Goal: Task Accomplishment & Management: Use online tool/utility

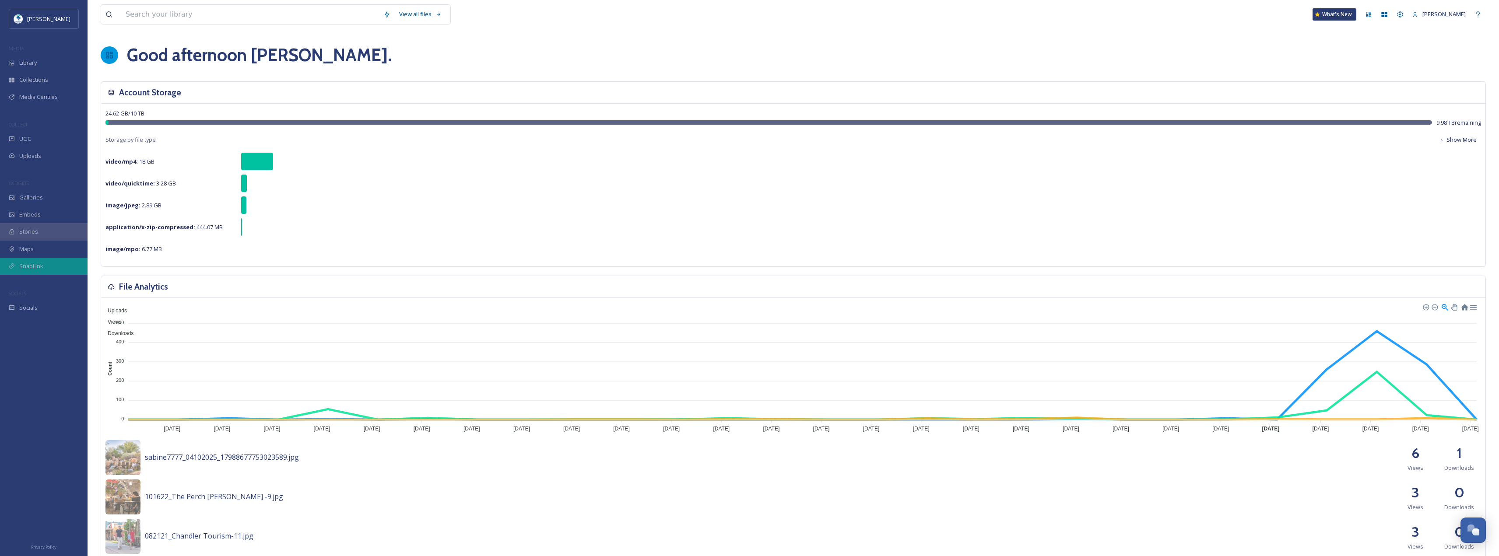
click at [14, 269] on icon at bounding box center [12, 266] width 6 height 6
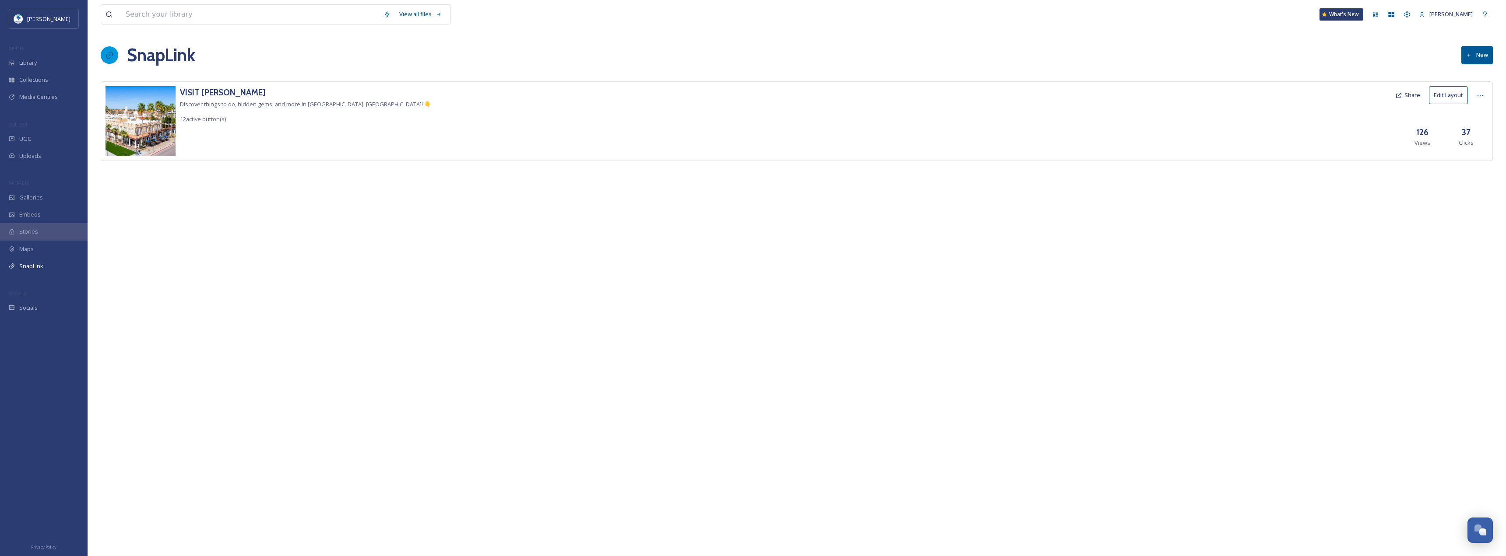
click at [695, 128] on div "VISIT [PERSON_NAME] Discover things to do, hidden gems, and more in [GEOGRAPHIC…" at bounding box center [797, 121] width 1392 height 80
click at [231, 87] on h3 "VISIT [PERSON_NAME]" at bounding box center [305, 92] width 251 height 13
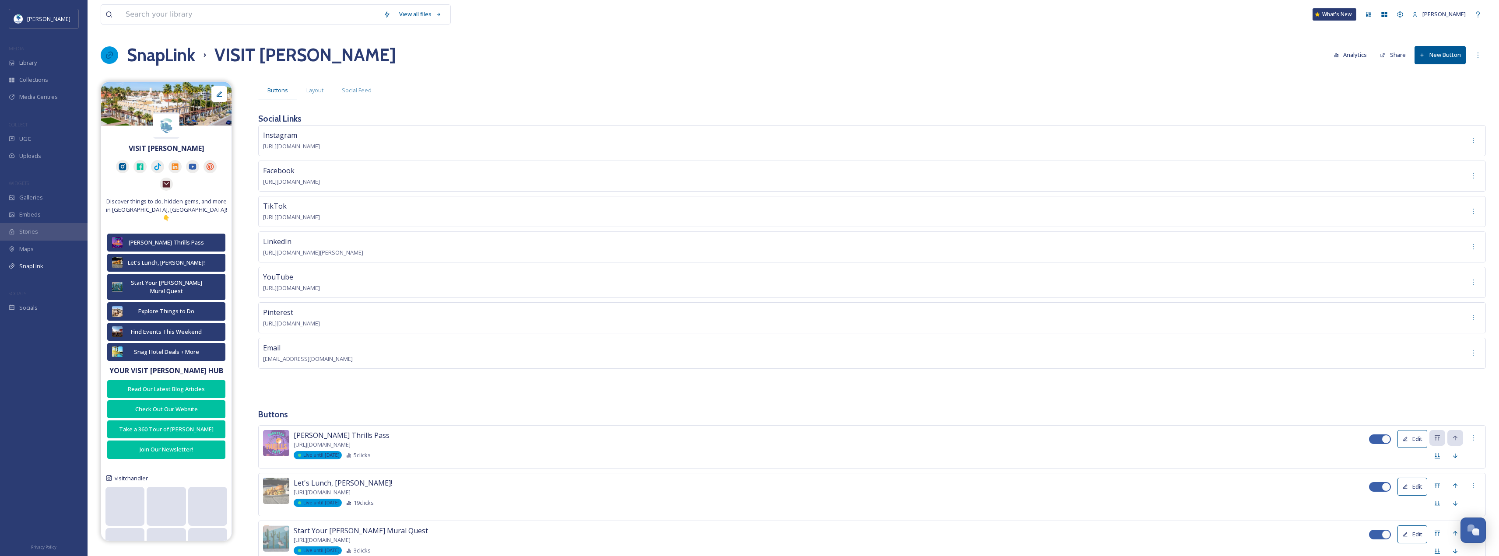
click at [1425, 53] on button "New Button" at bounding box center [1440, 55] width 51 height 18
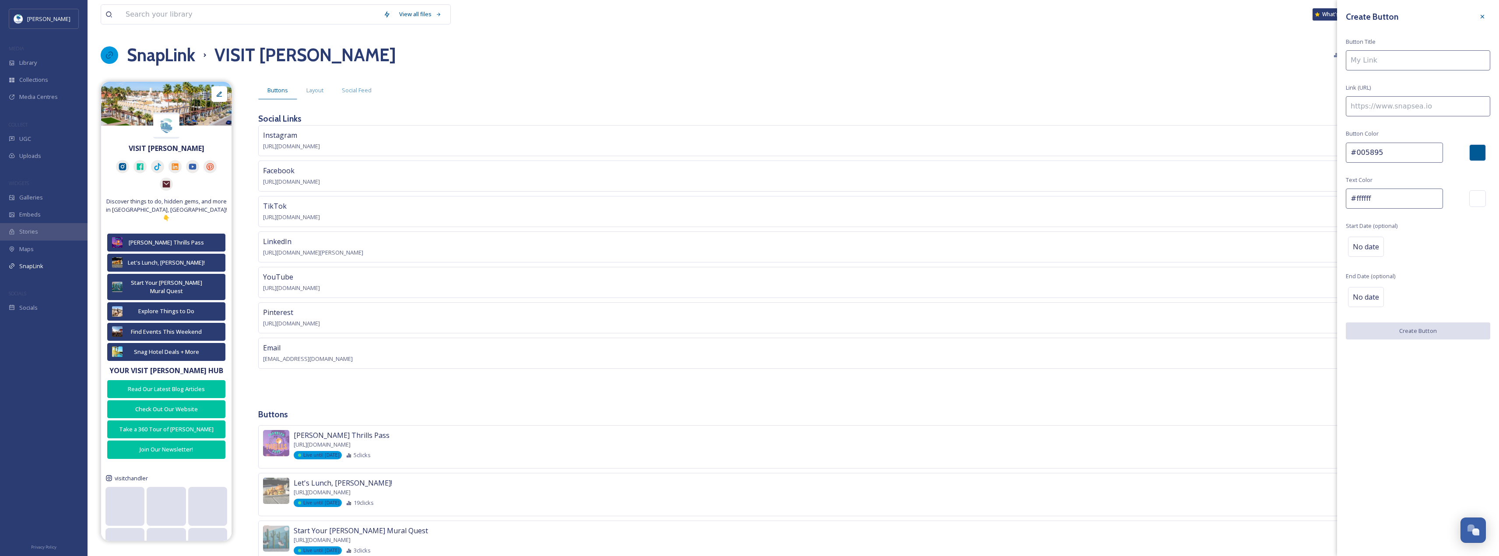
click at [1417, 55] on input at bounding box center [1418, 60] width 144 height 20
click at [1382, 57] on input "24hr Teen edition" at bounding box center [1418, 60] width 144 height 20
click at [1385, 56] on input "24hr Teen edition" at bounding box center [1418, 60] width 144 height 20
type input "24hr Teen Edition"
click at [1433, 106] on input at bounding box center [1418, 106] width 144 height 20
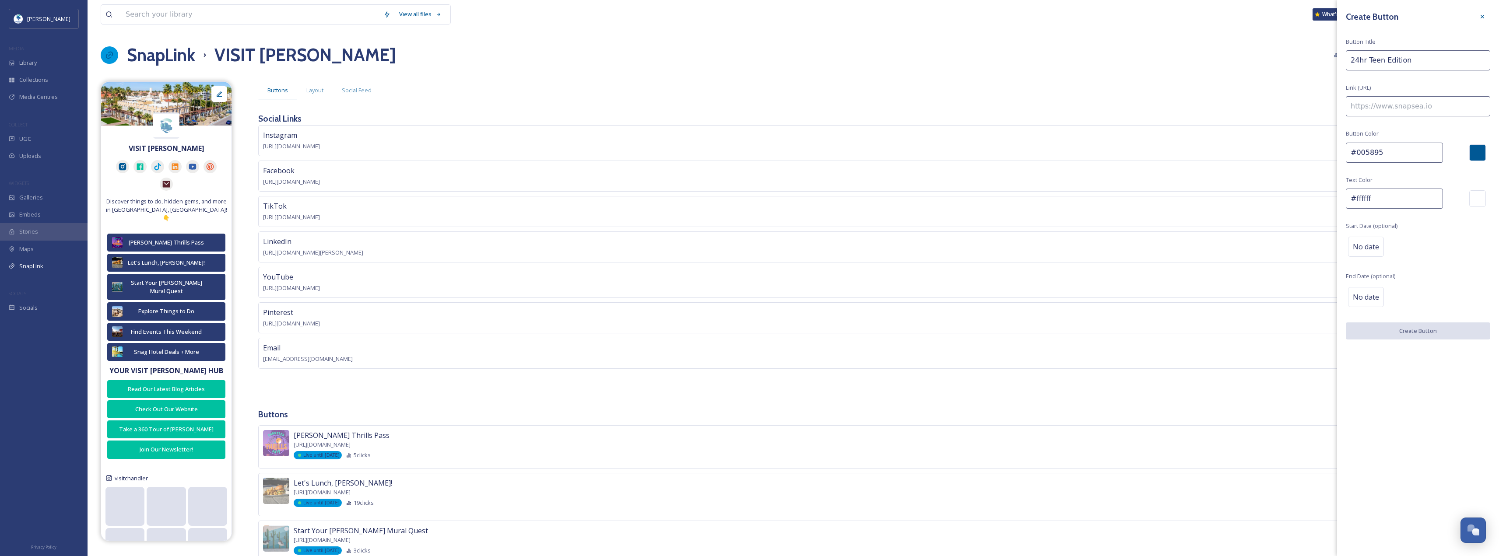
paste input "[URL][DOMAIN_NAME][PERSON_NAME]"
type input "[URL][DOMAIN_NAME][PERSON_NAME]"
click at [1483, 150] on div at bounding box center [1477, 152] width 17 height 17
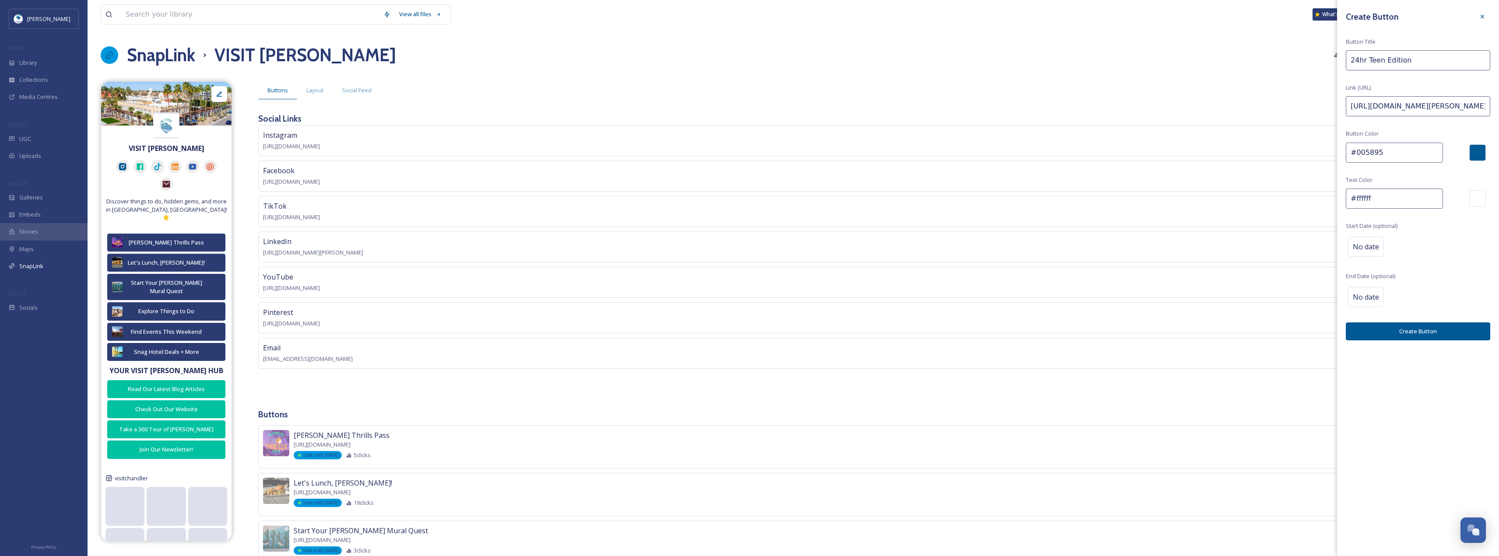
drag, startPoint x: 1379, startPoint y: 149, endPoint x: 1356, endPoint y: 150, distance: 23.6
click at [1356, 150] on input "#005895" at bounding box center [1394, 153] width 97 height 20
type input "#"
paste input "#2b3c73"
type input "#2b3c73"
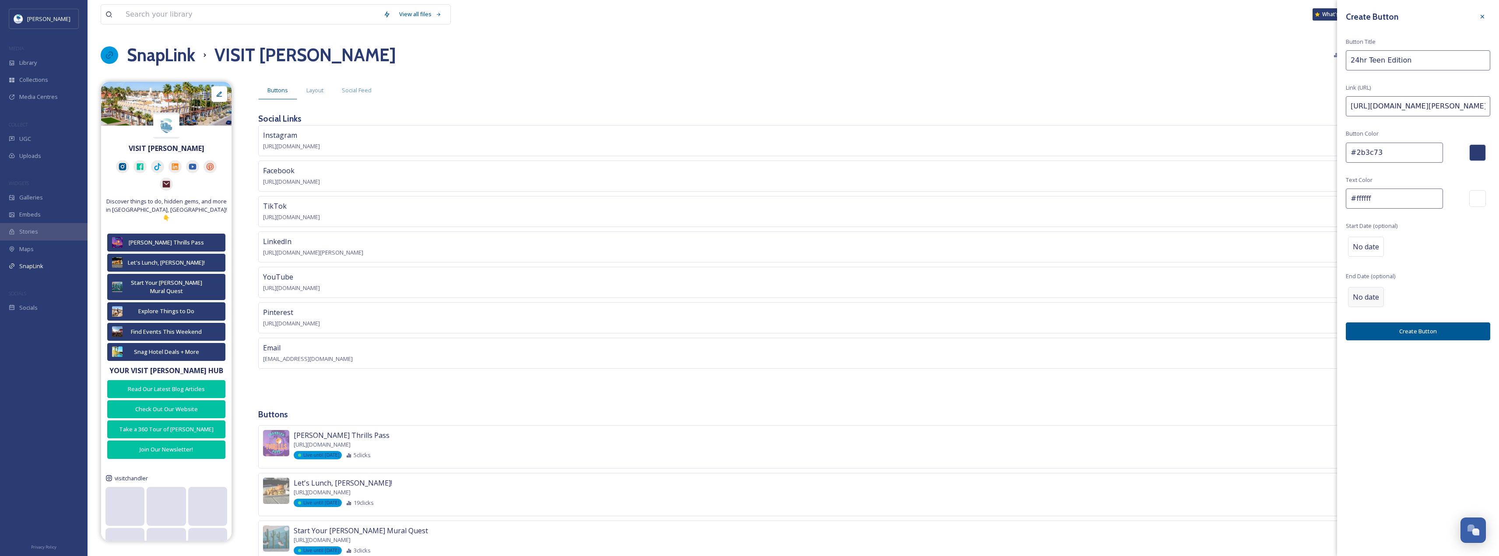
click at [1379, 302] on div "No date" at bounding box center [1366, 297] width 36 height 20
click at [1429, 292] on input "text" at bounding box center [1391, 296] width 87 height 19
click at [1430, 383] on div "17" at bounding box center [1427, 380] width 12 height 12
type input "[DATE]"
click at [1406, 330] on button "Create Button" at bounding box center [1418, 331] width 144 height 18
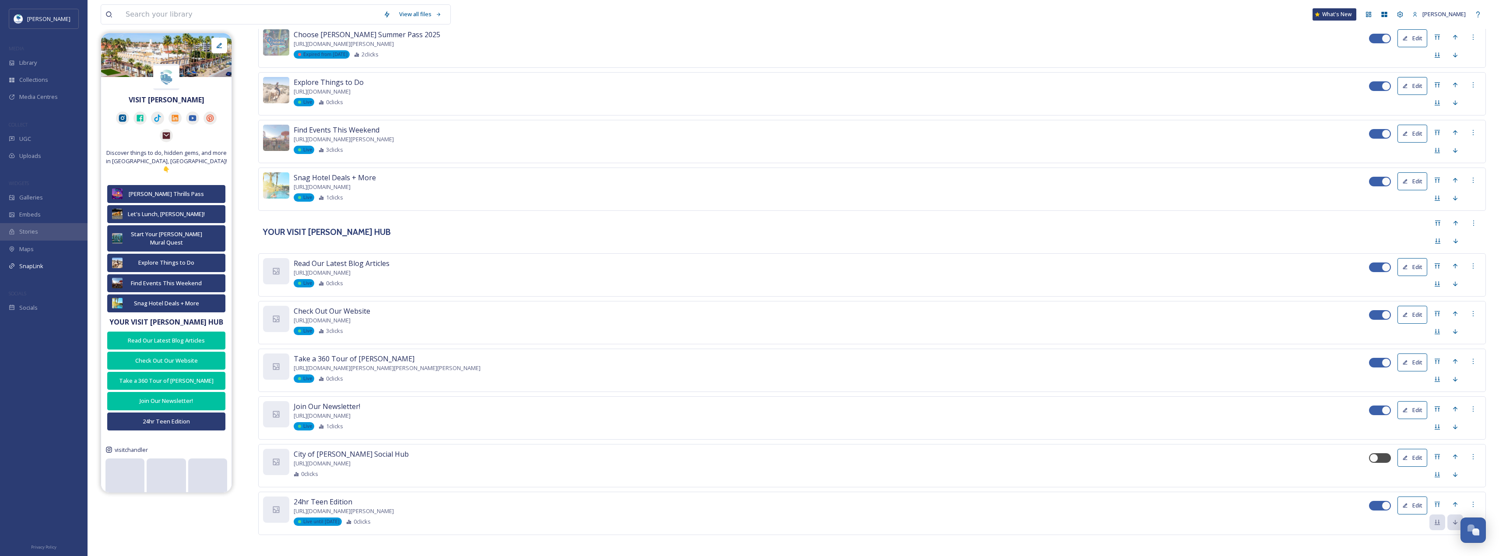
scroll to position [546, 0]
click at [1454, 502] on icon at bounding box center [1455, 502] width 7 height 7
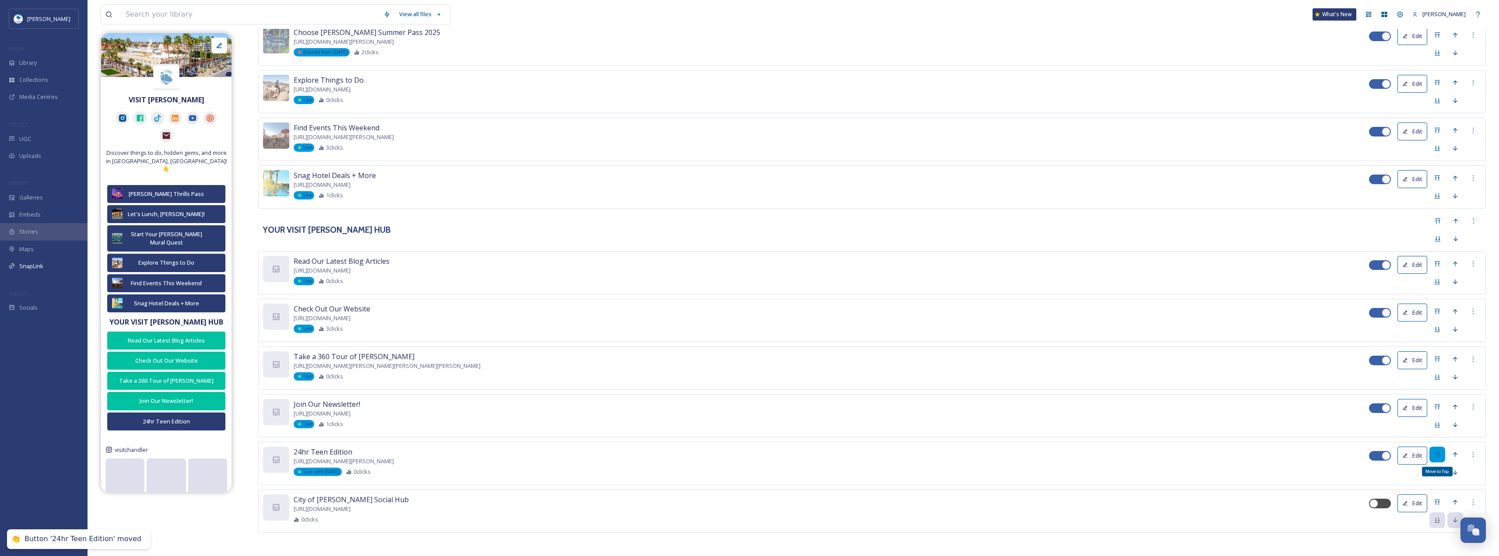
click at [1443, 449] on div "Move to Top" at bounding box center [1438, 455] width 16 height 16
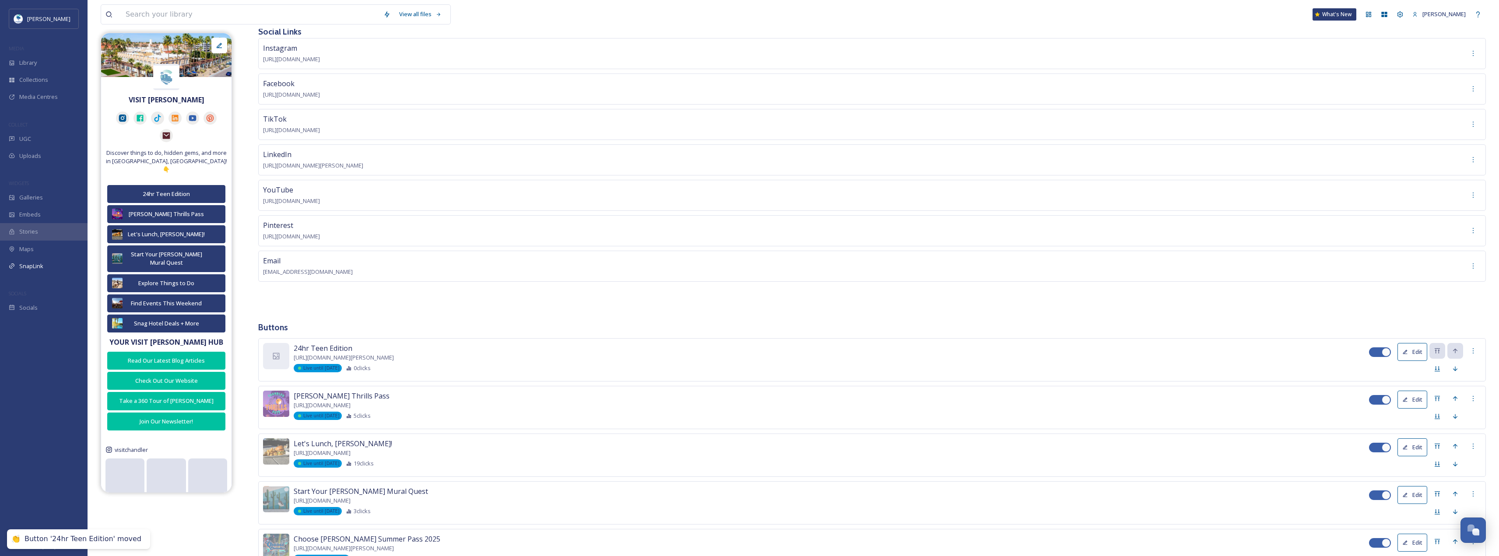
scroll to position [88, 0]
click at [1421, 352] on button "Edit" at bounding box center [1413, 352] width 30 height 18
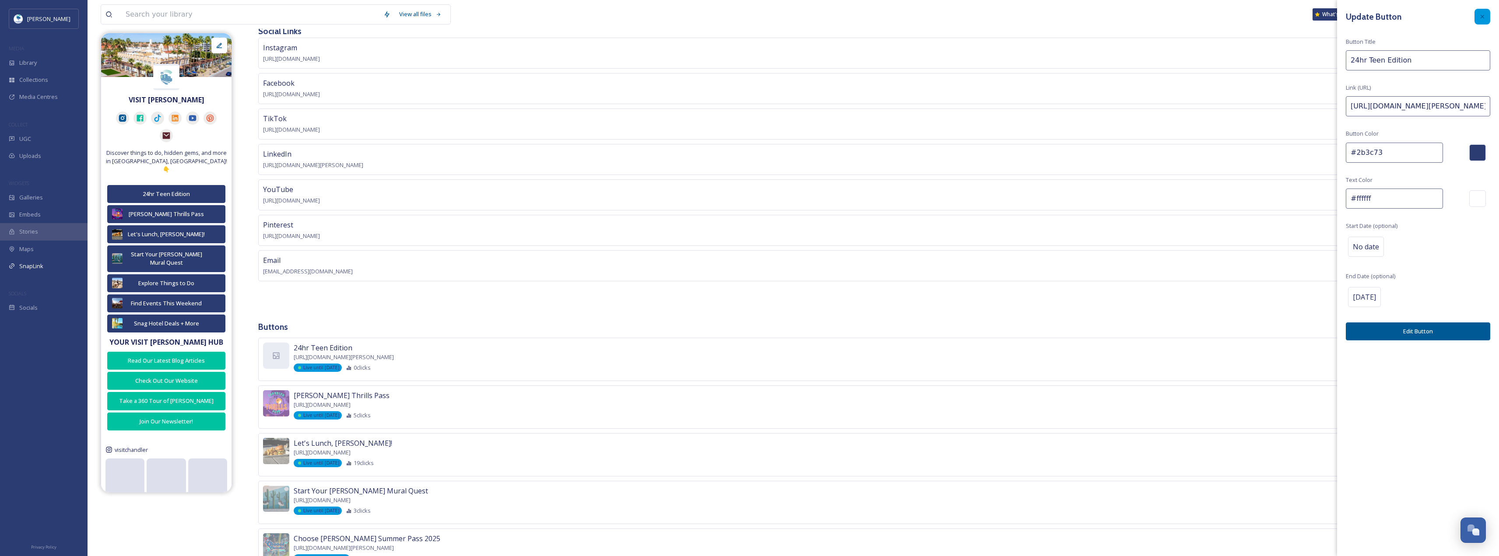
click at [1483, 17] on icon at bounding box center [1482, 16] width 7 height 7
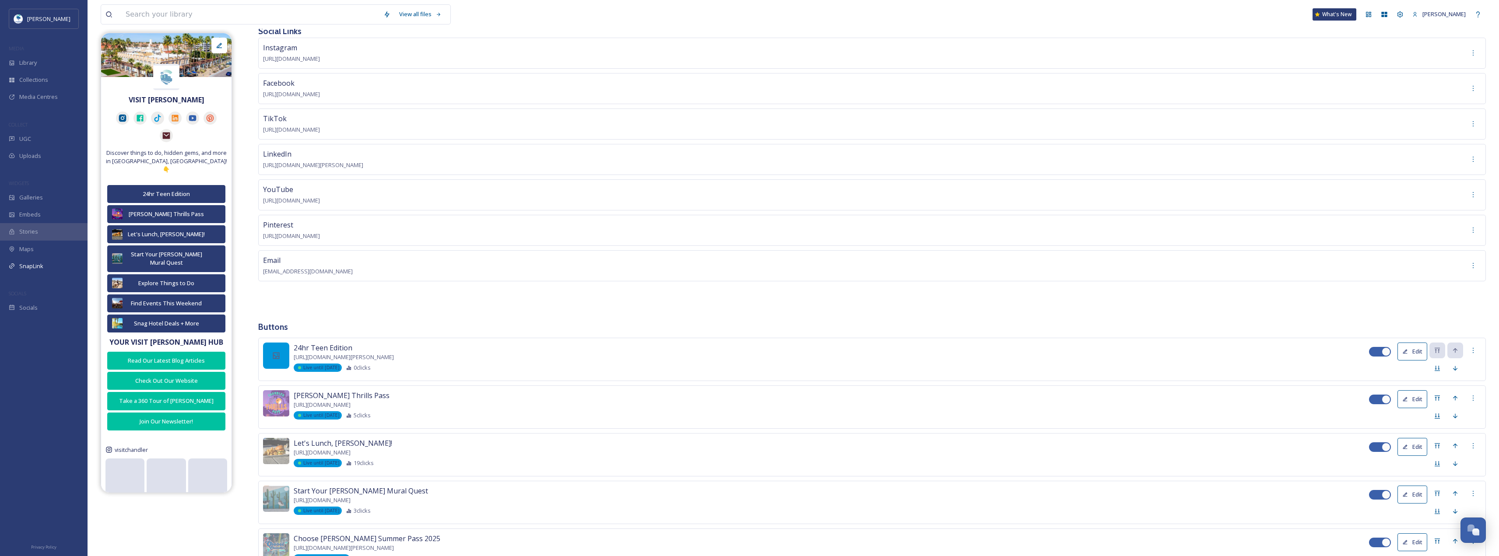
click at [281, 355] on div at bounding box center [276, 356] width 26 height 26
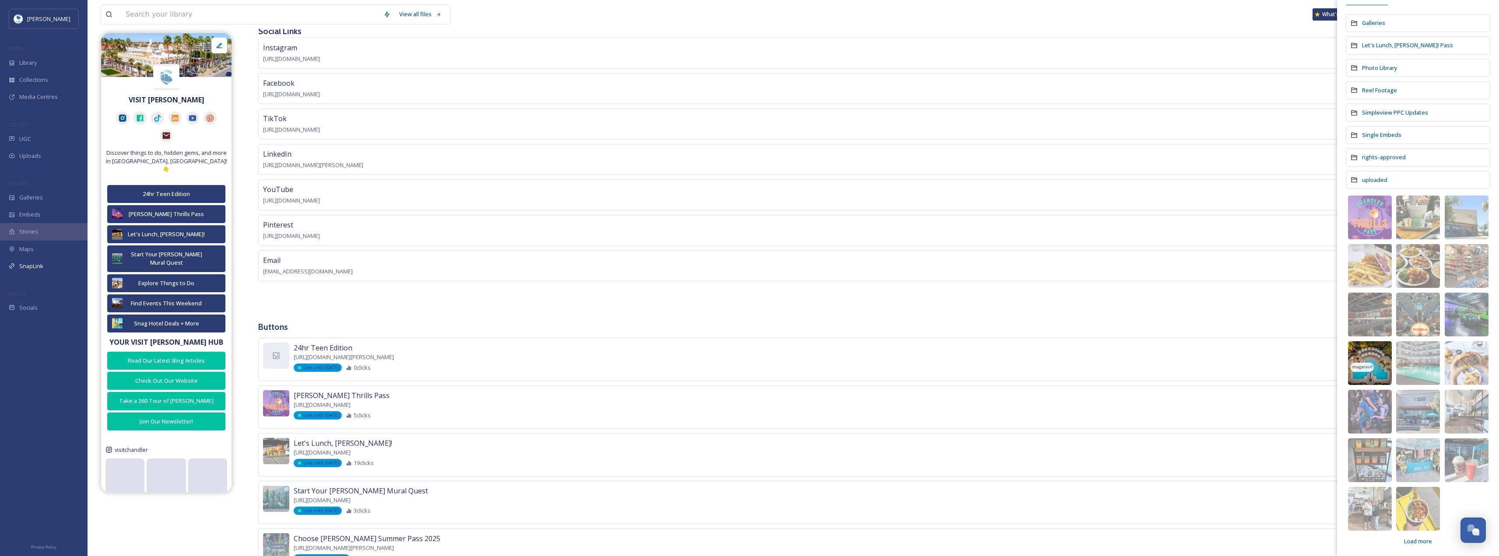
scroll to position [64, 0]
click at [1407, 539] on span "Load more" at bounding box center [1418, 539] width 28 height 8
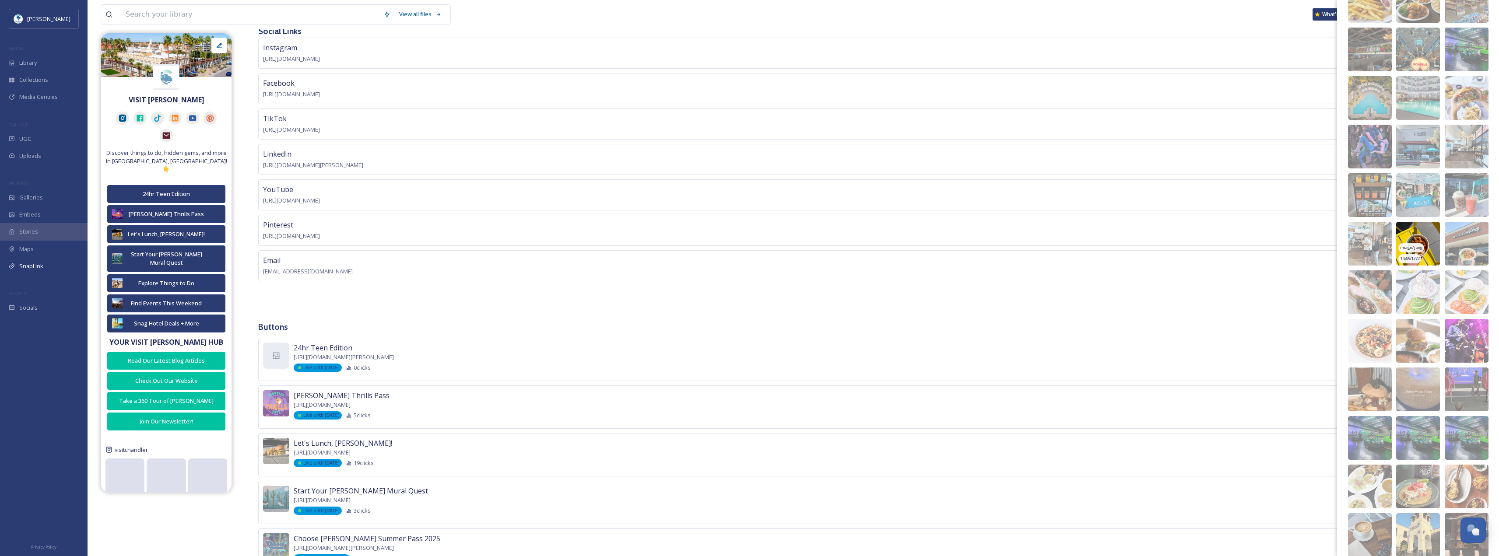
scroll to position [404, 0]
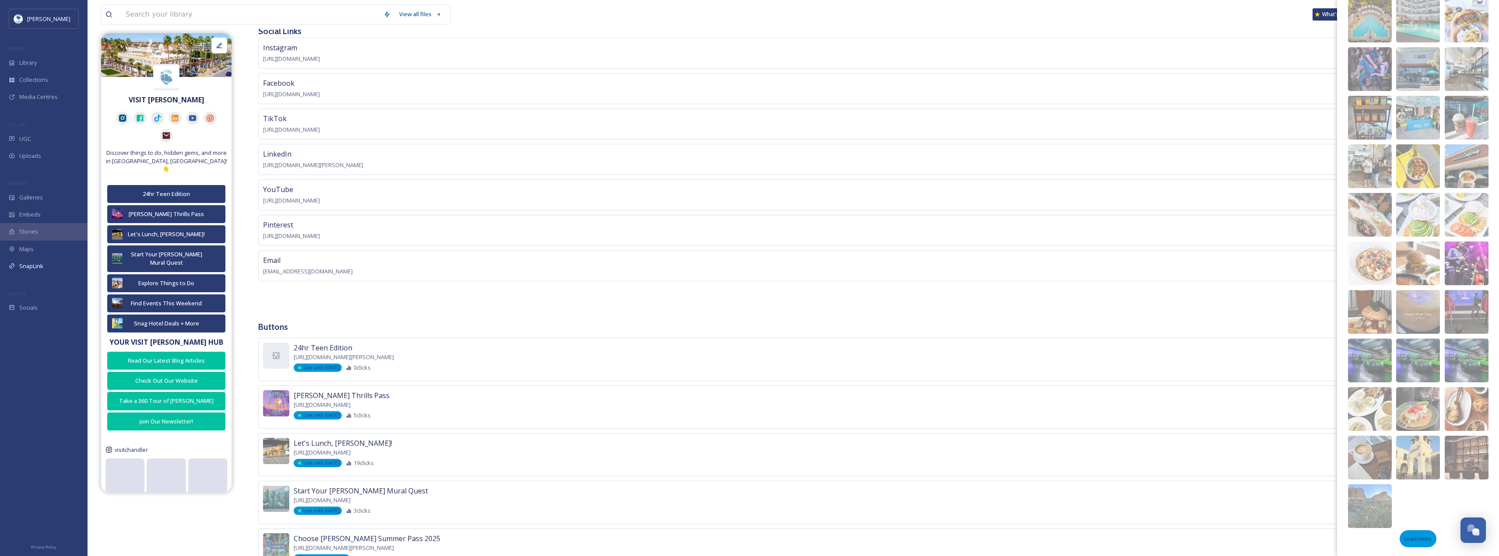
click at [1409, 539] on span "Load more" at bounding box center [1418, 539] width 28 height 8
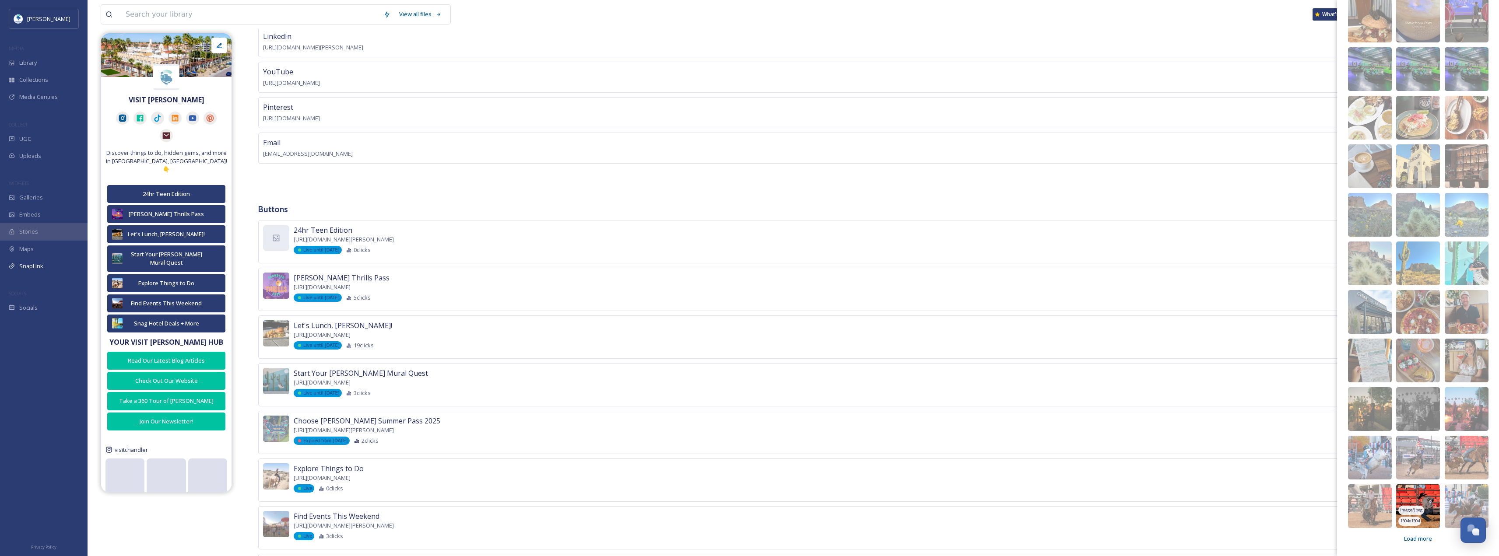
scroll to position [263, 0]
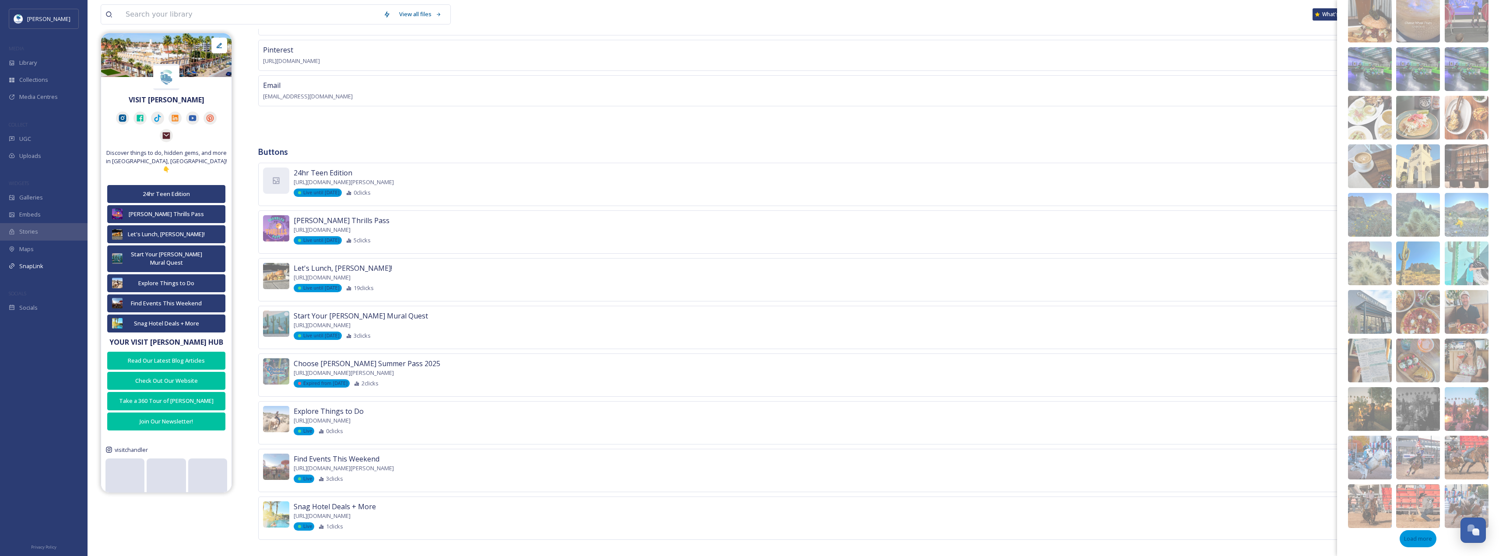
click at [1410, 536] on span "Load more" at bounding box center [1418, 539] width 28 height 8
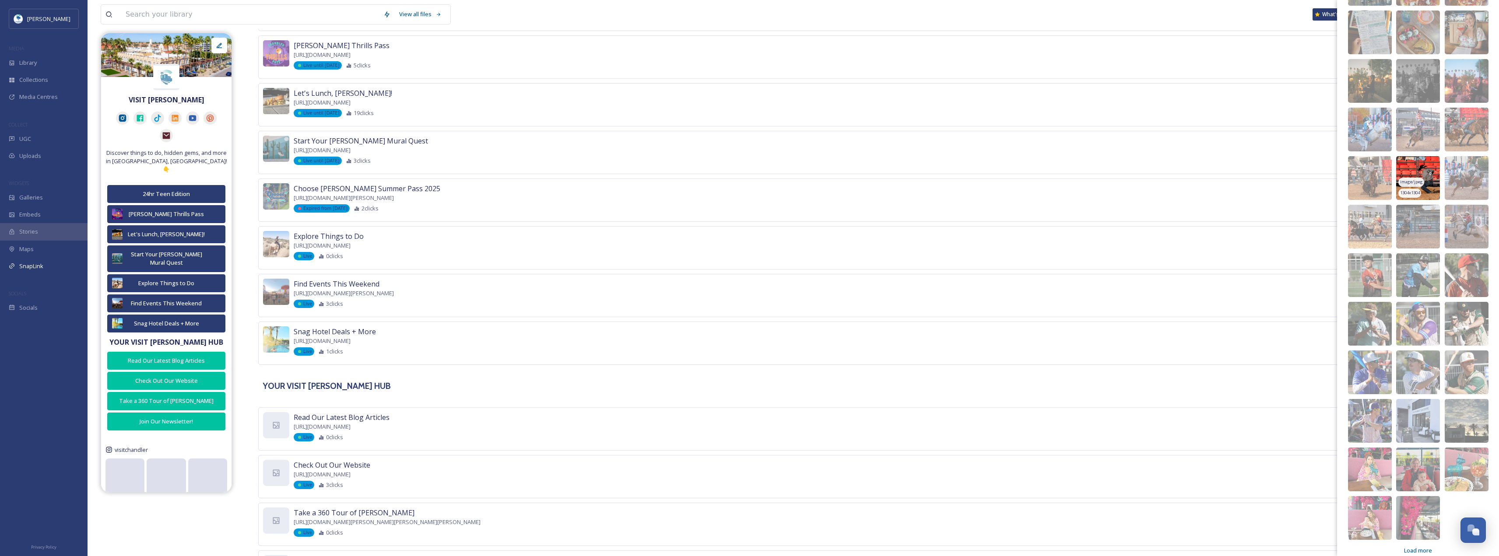
scroll to position [1036, 0]
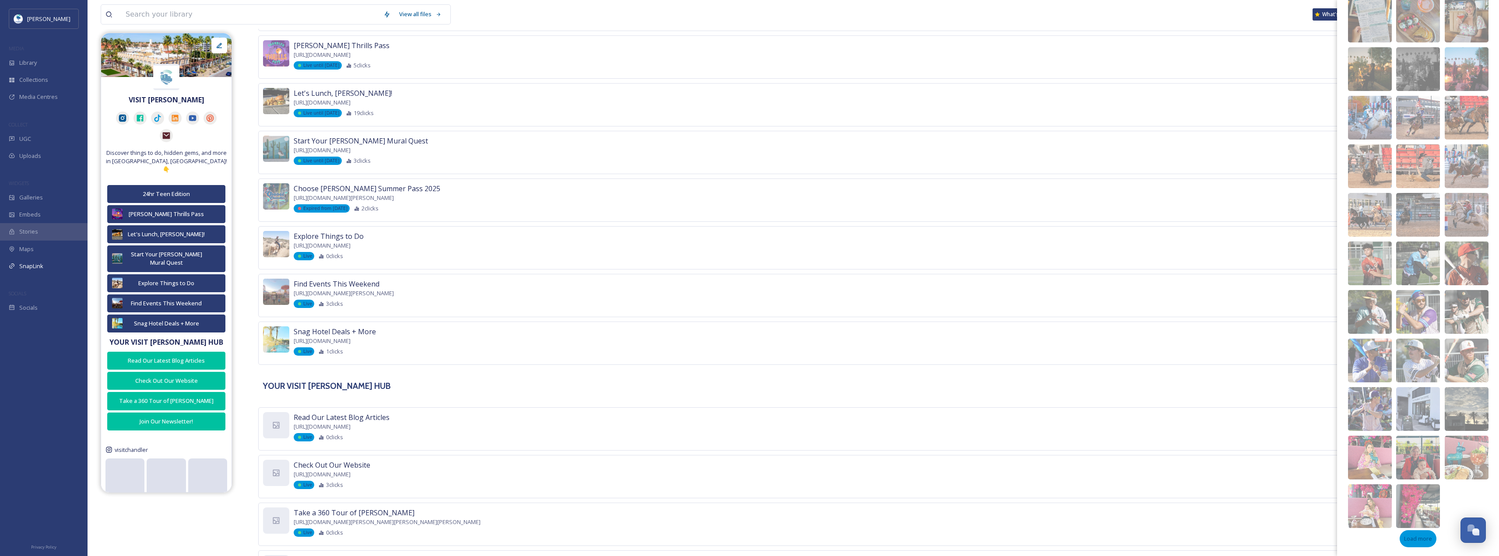
click at [1413, 543] on div "Load more" at bounding box center [1418, 538] width 37 height 17
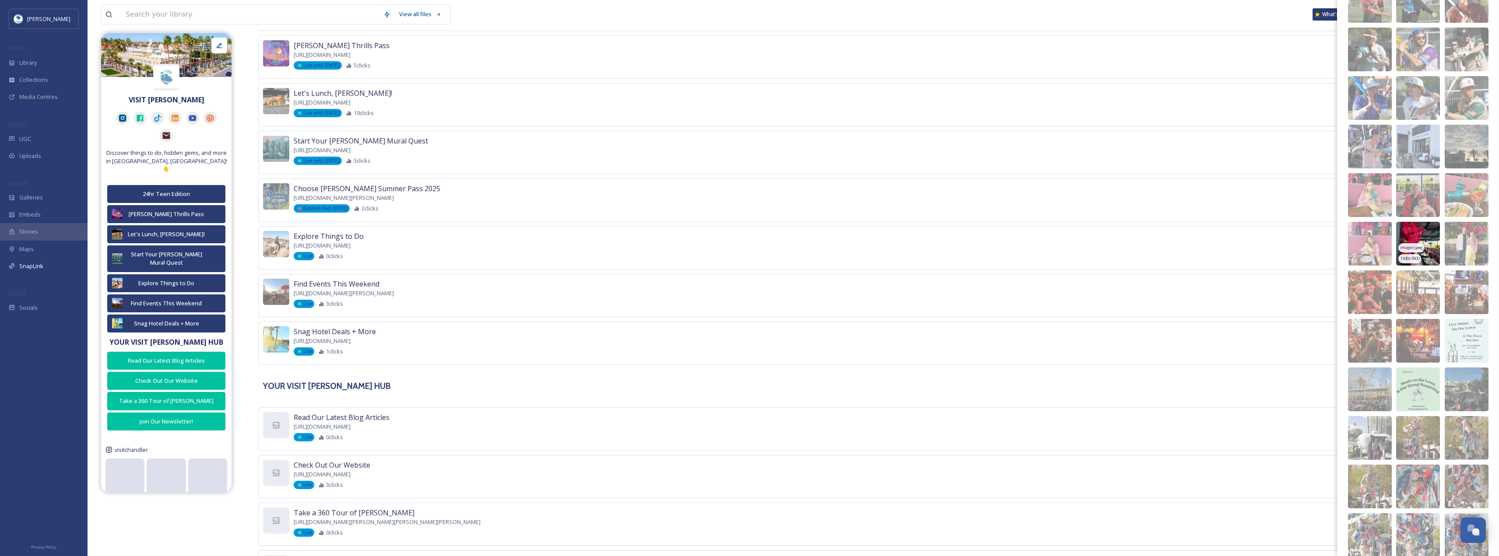
scroll to position [1376, 0]
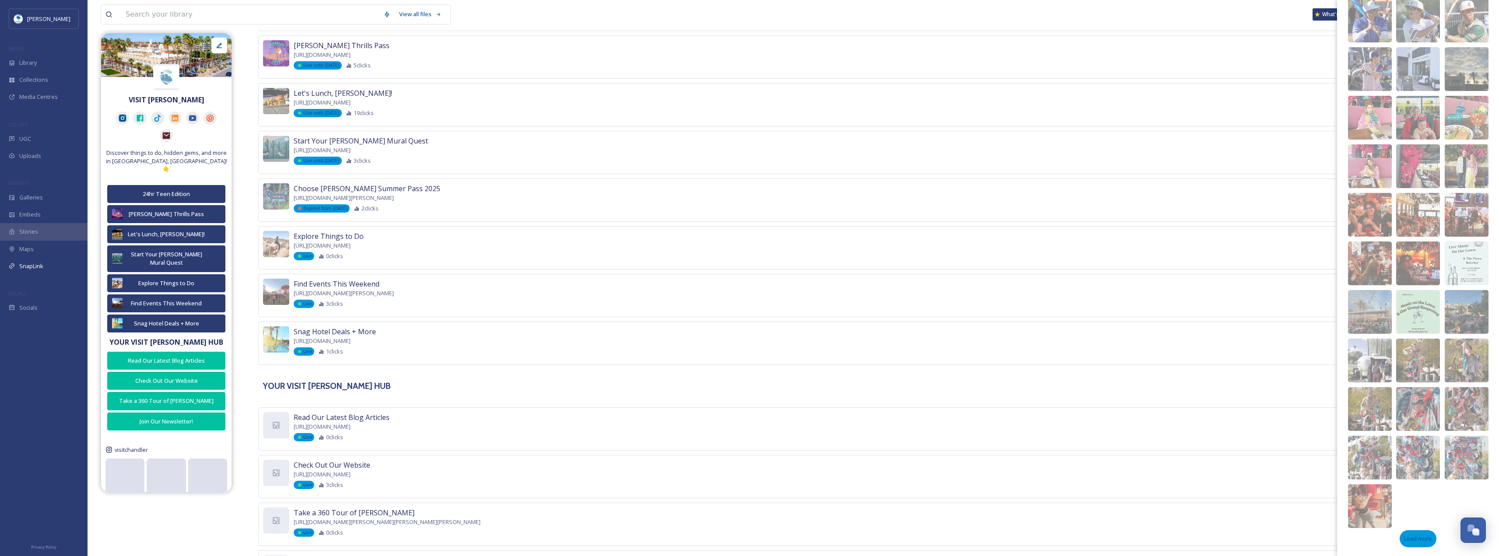
click at [1426, 535] on span "Load more" at bounding box center [1418, 539] width 28 height 8
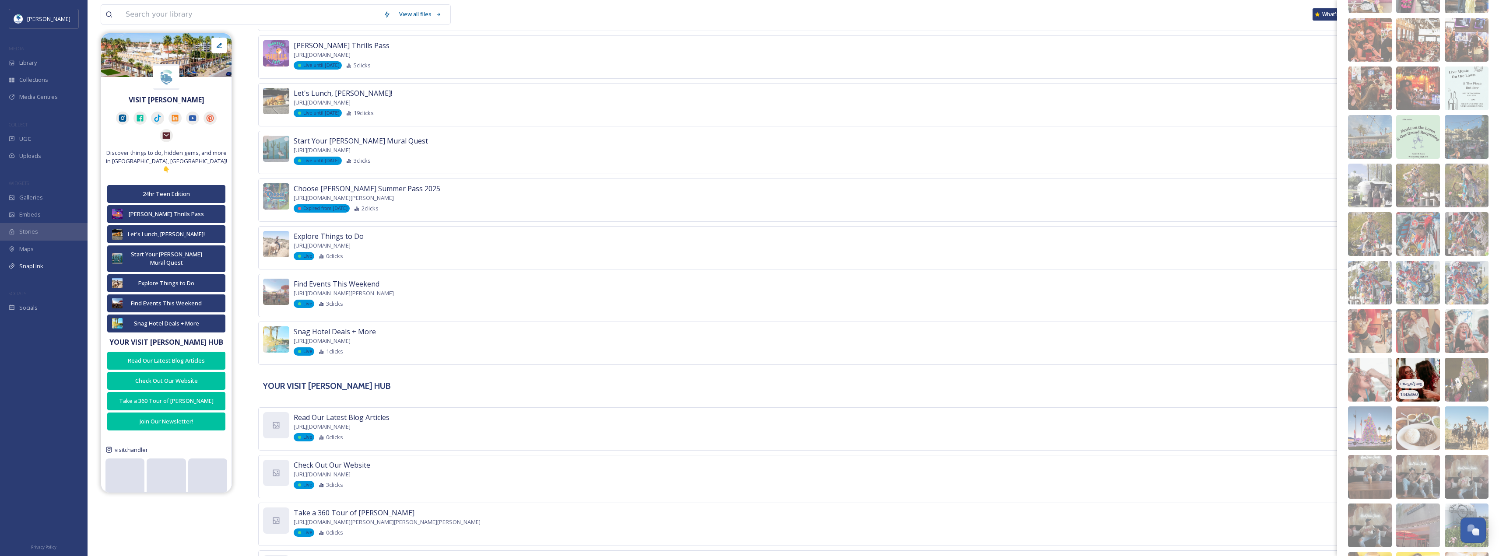
scroll to position [1668, 0]
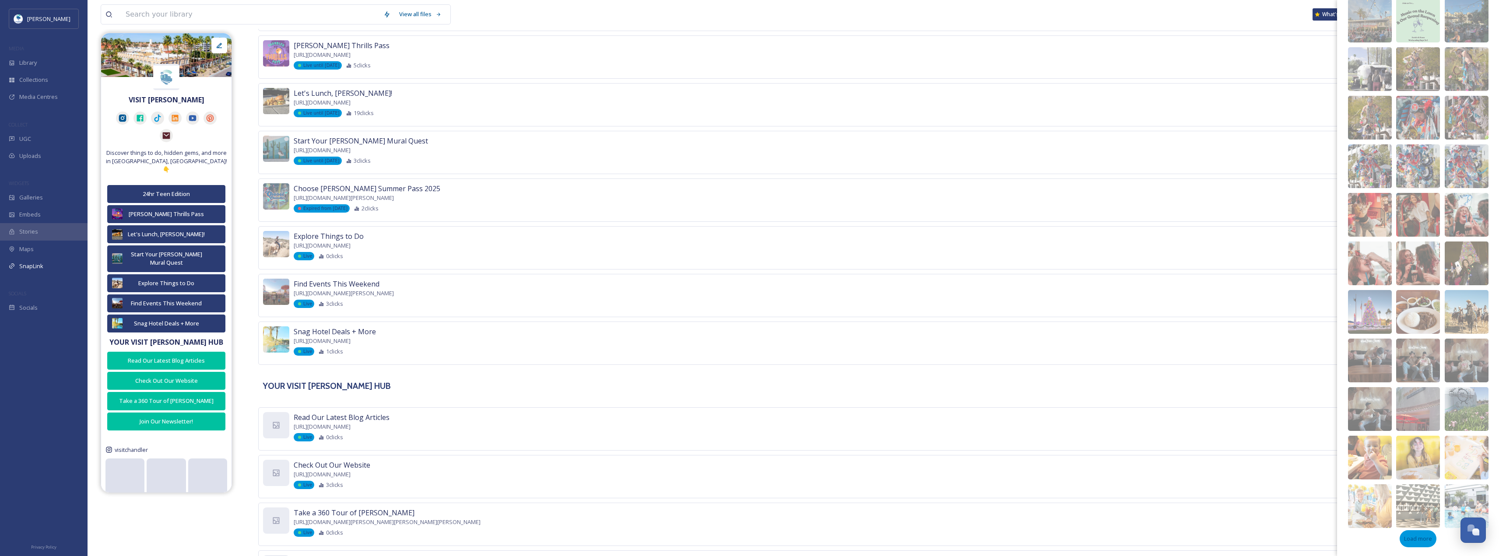
click at [1408, 534] on div "Load more" at bounding box center [1418, 538] width 37 height 17
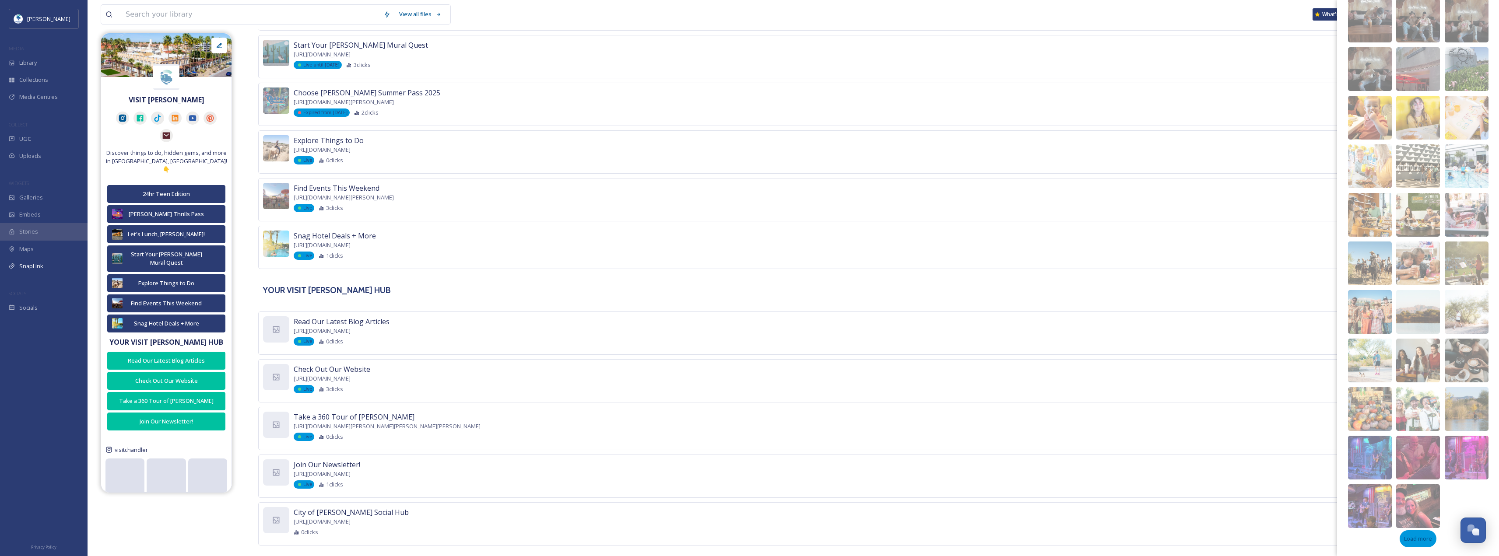
scroll to position [546, 0]
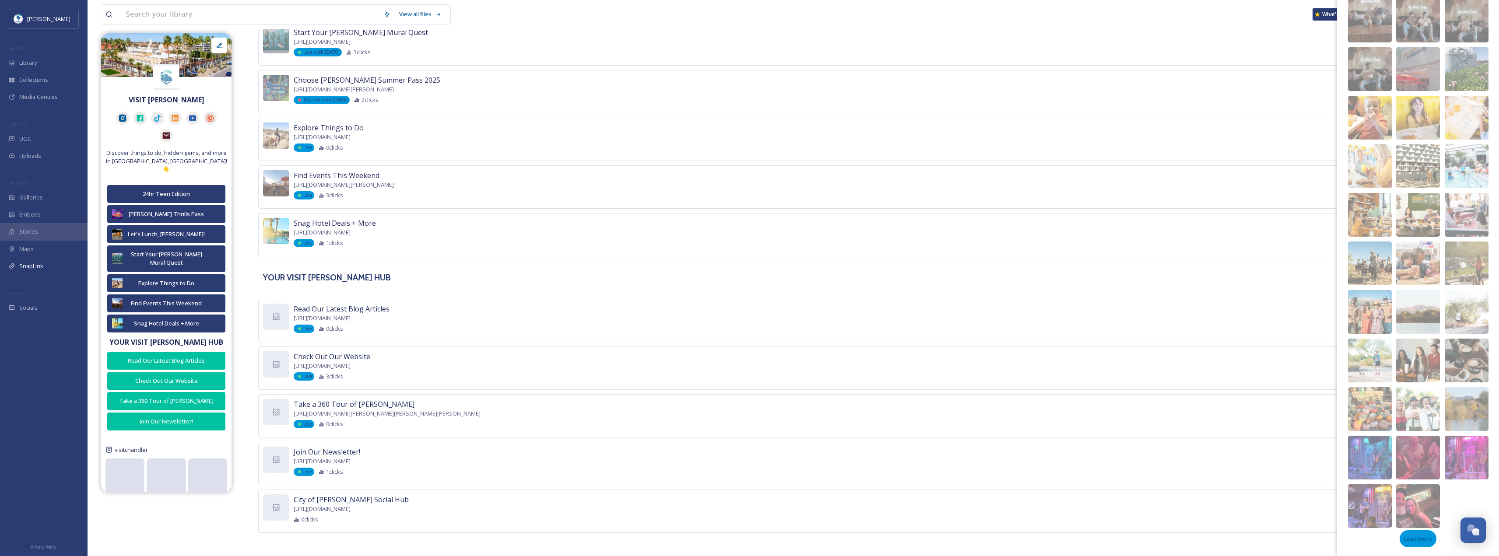
click at [1411, 543] on span "Load more" at bounding box center [1418, 539] width 28 height 8
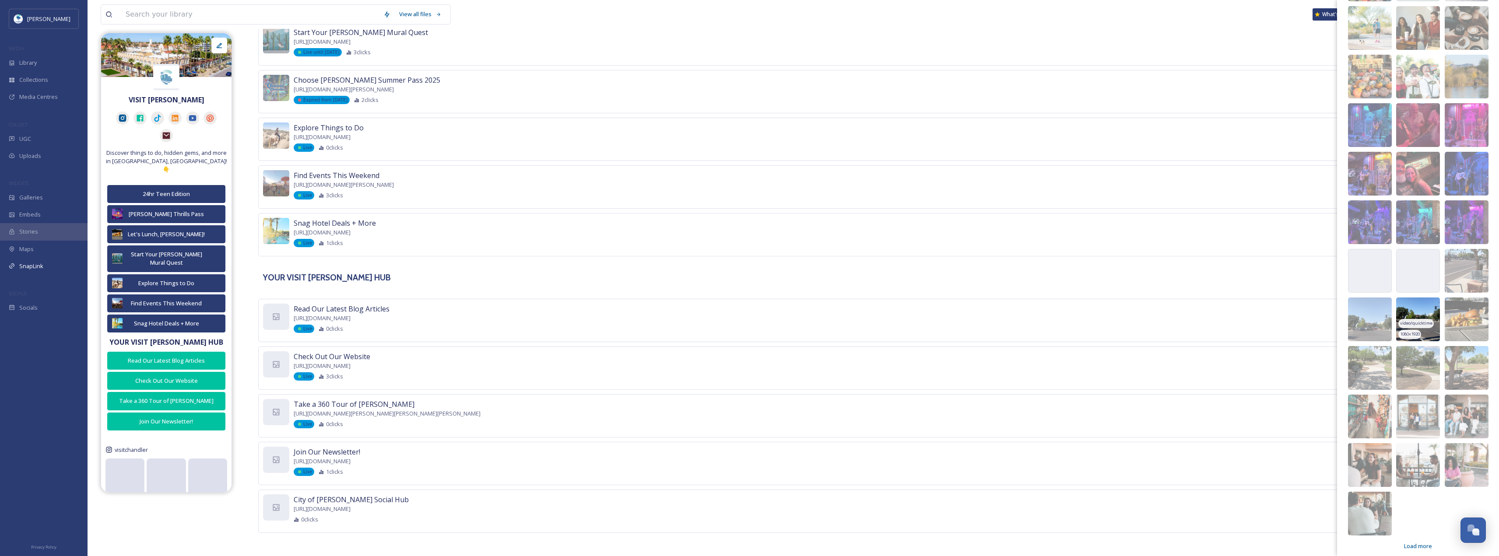
scroll to position [2348, 0]
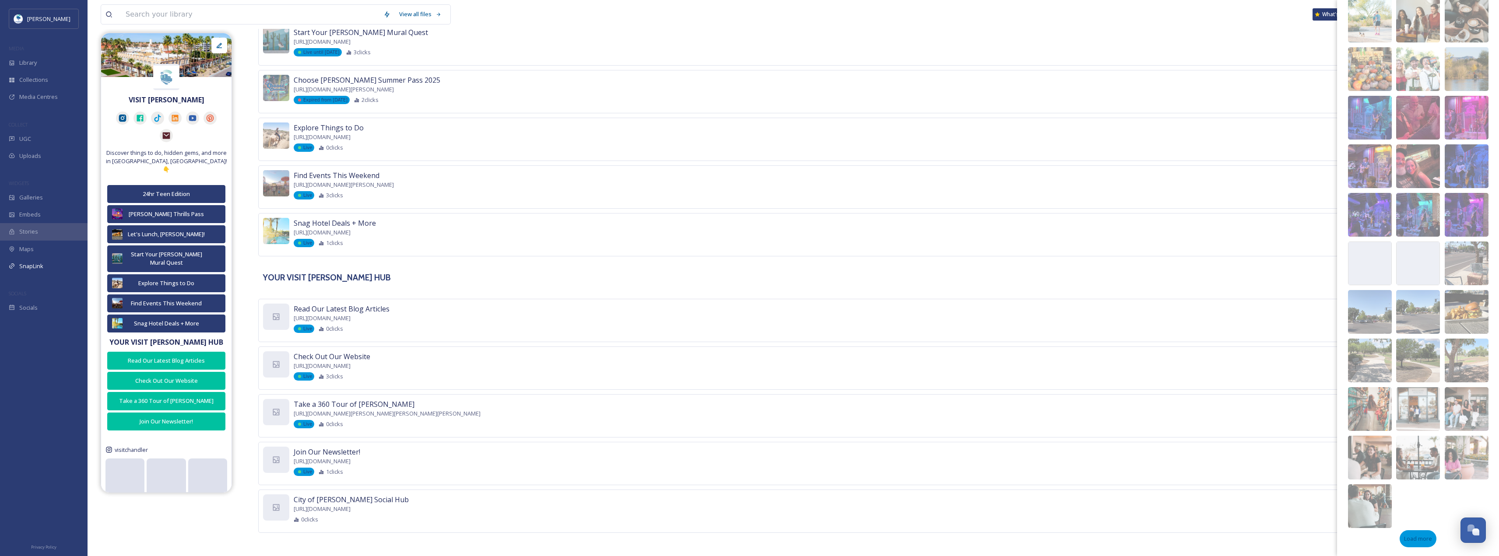
click at [1403, 544] on div "Load more" at bounding box center [1418, 538] width 37 height 17
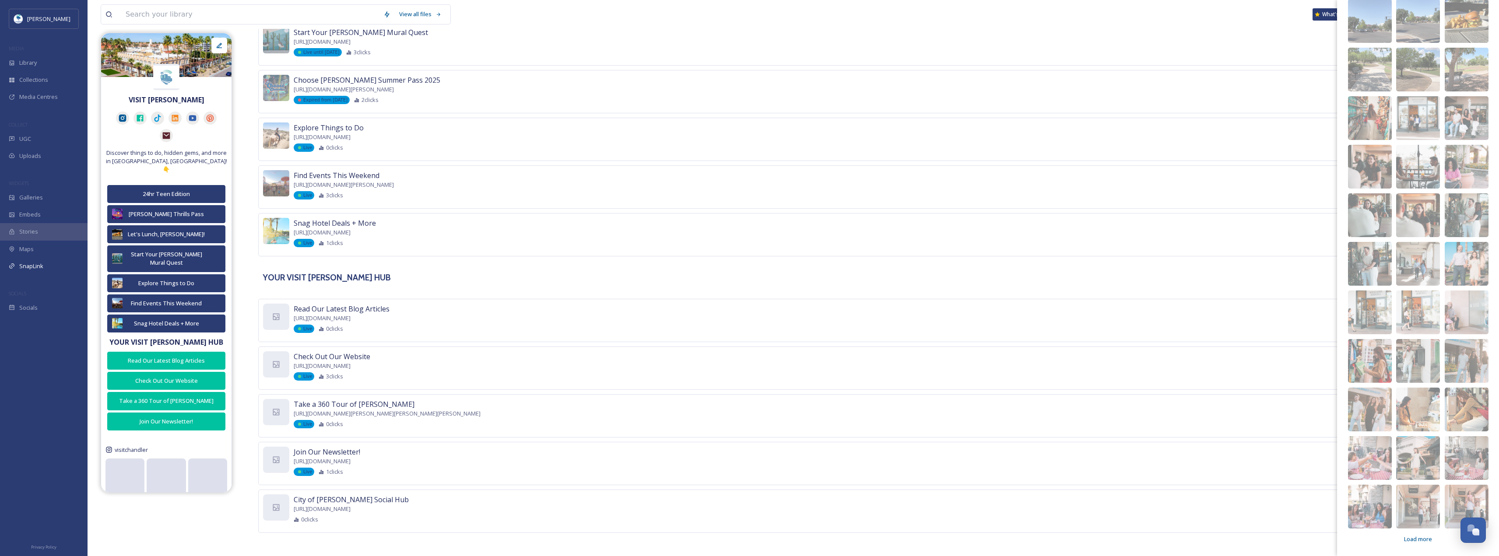
scroll to position [2639, 0]
click at [1415, 541] on span "Load more" at bounding box center [1418, 539] width 28 height 8
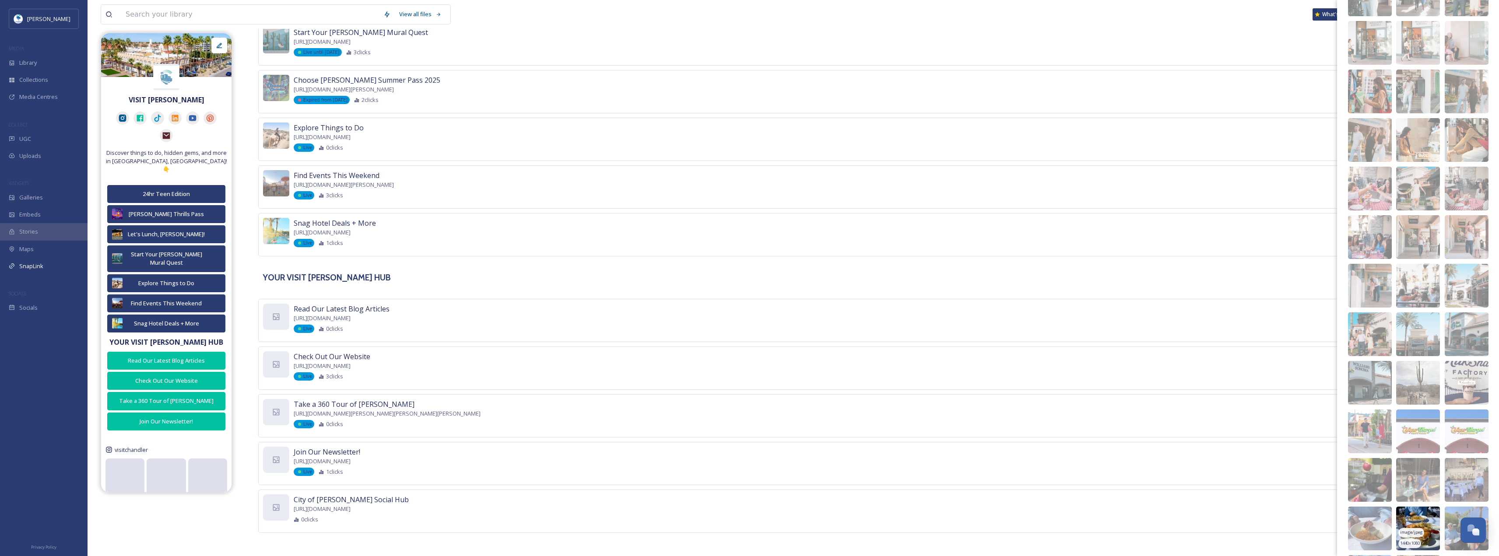
scroll to position [2979, 0]
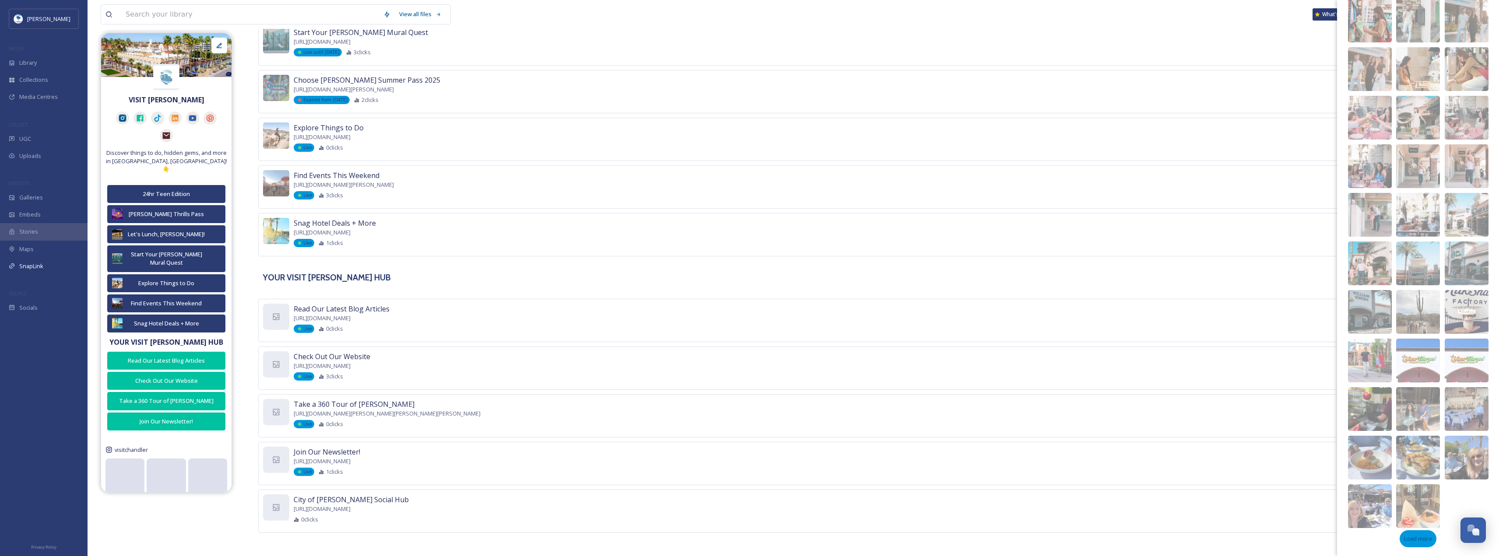
click at [1412, 540] on span "Load more" at bounding box center [1418, 539] width 28 height 8
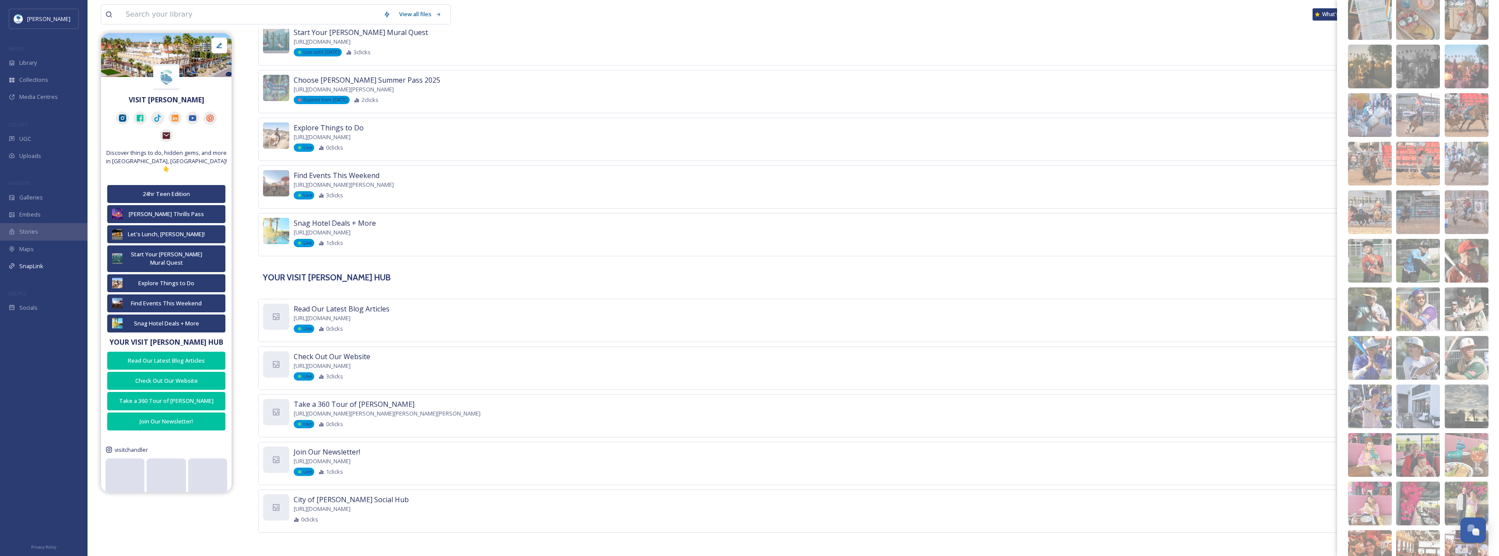
scroll to position [0, 0]
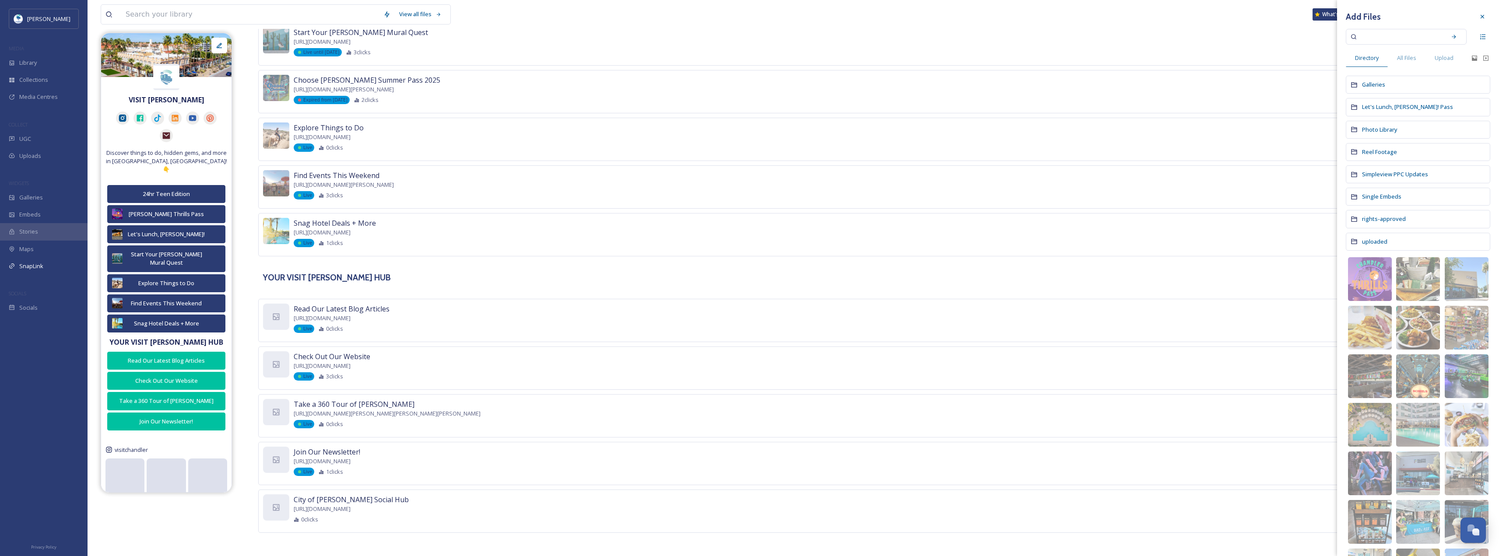
click at [1404, 28] on input at bounding box center [1400, 36] width 83 height 19
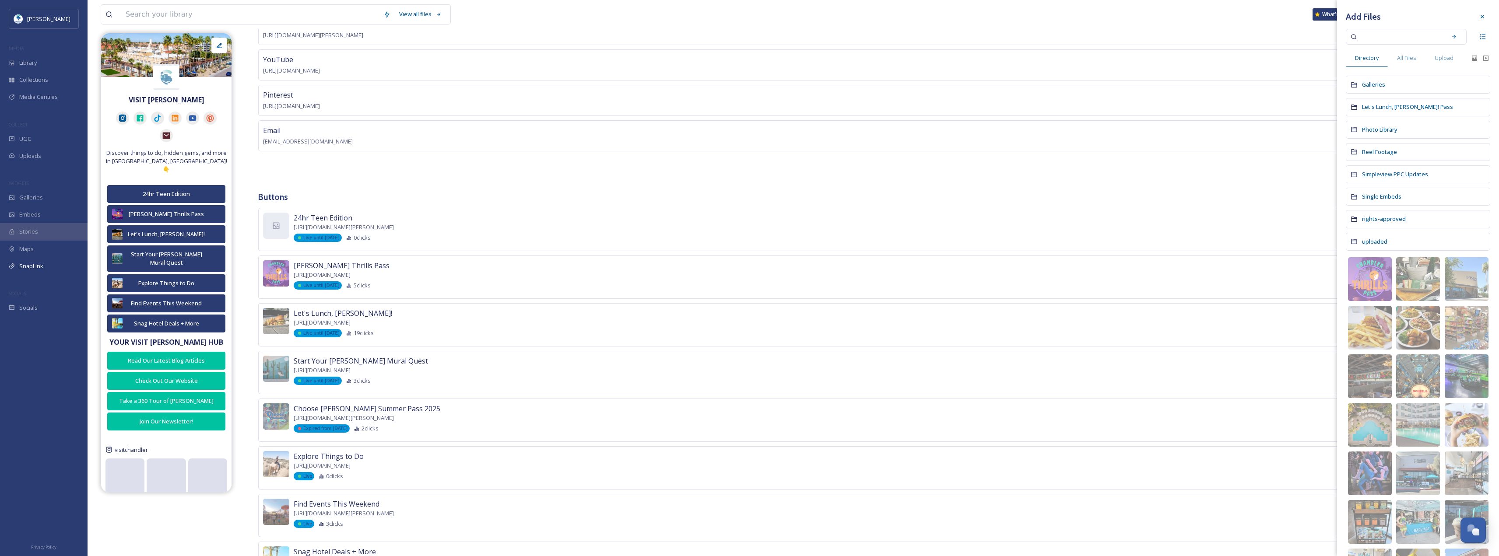
scroll to position [152, 0]
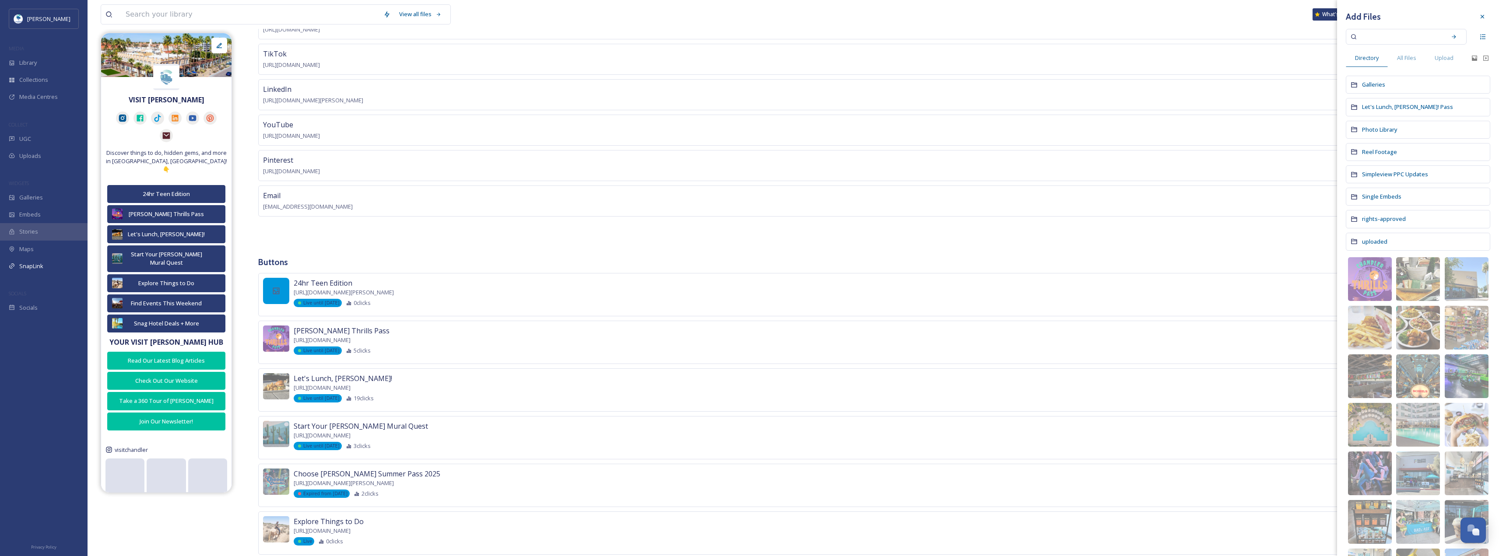
click at [274, 290] on icon at bounding box center [276, 291] width 9 height 9
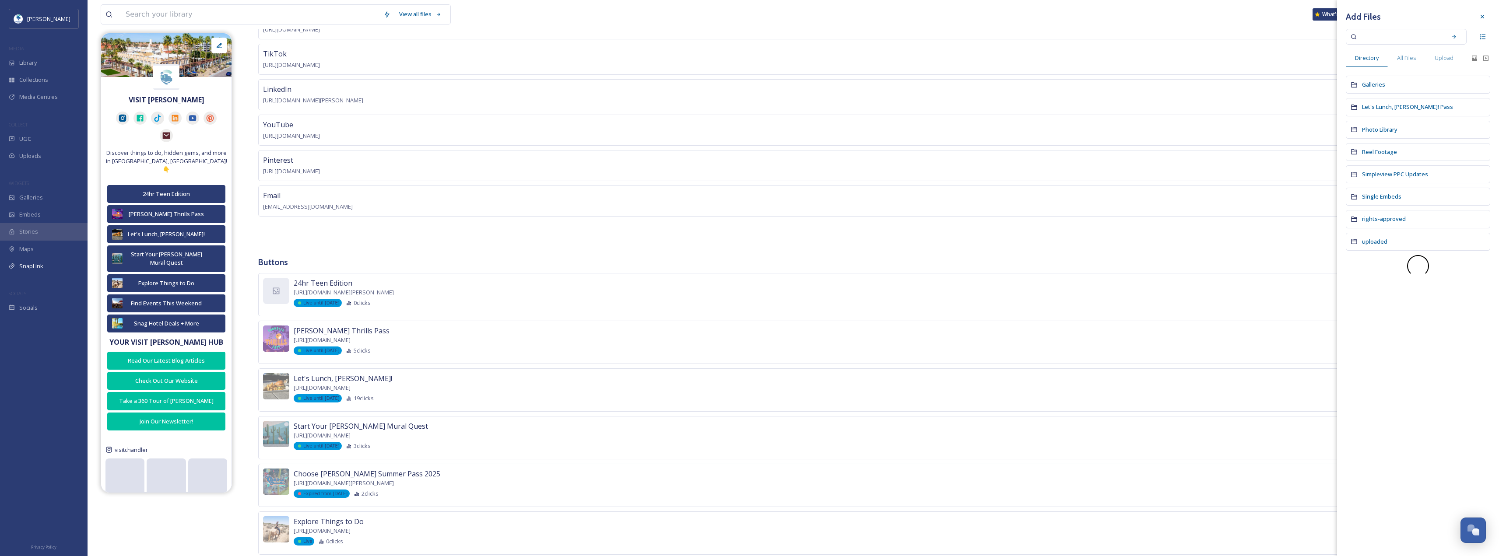
click at [1421, 41] on input at bounding box center [1400, 36] width 83 height 19
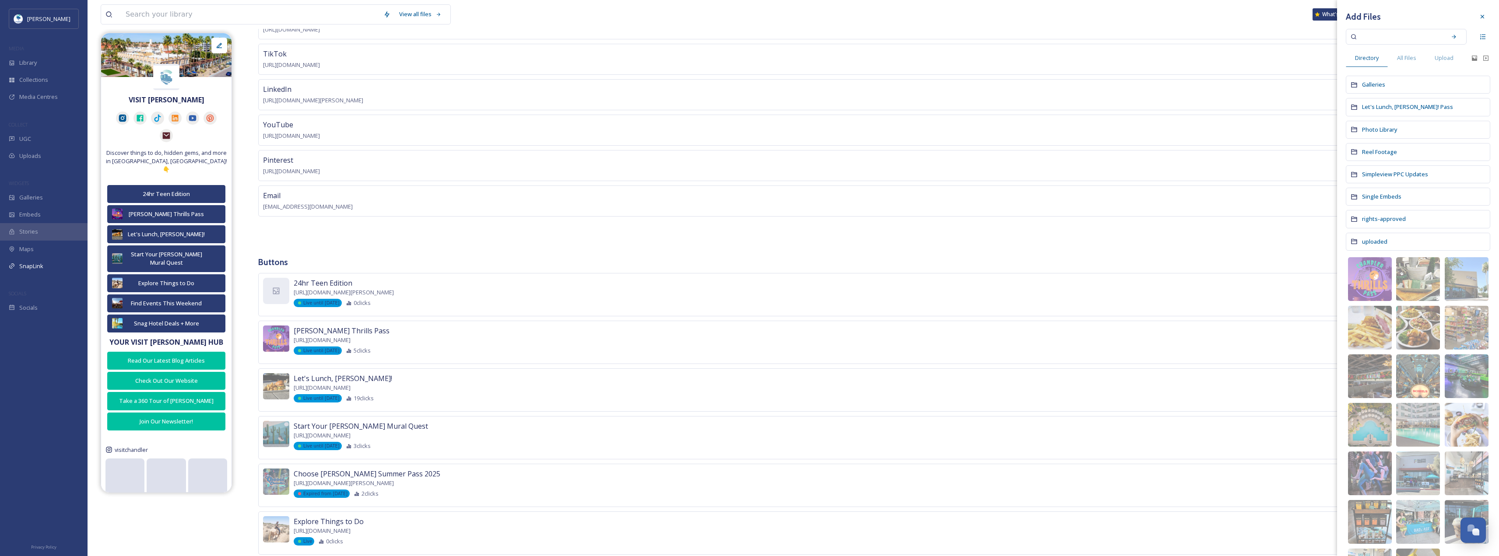
paste input "Slick City Teen"
type input "Slick City Teen"
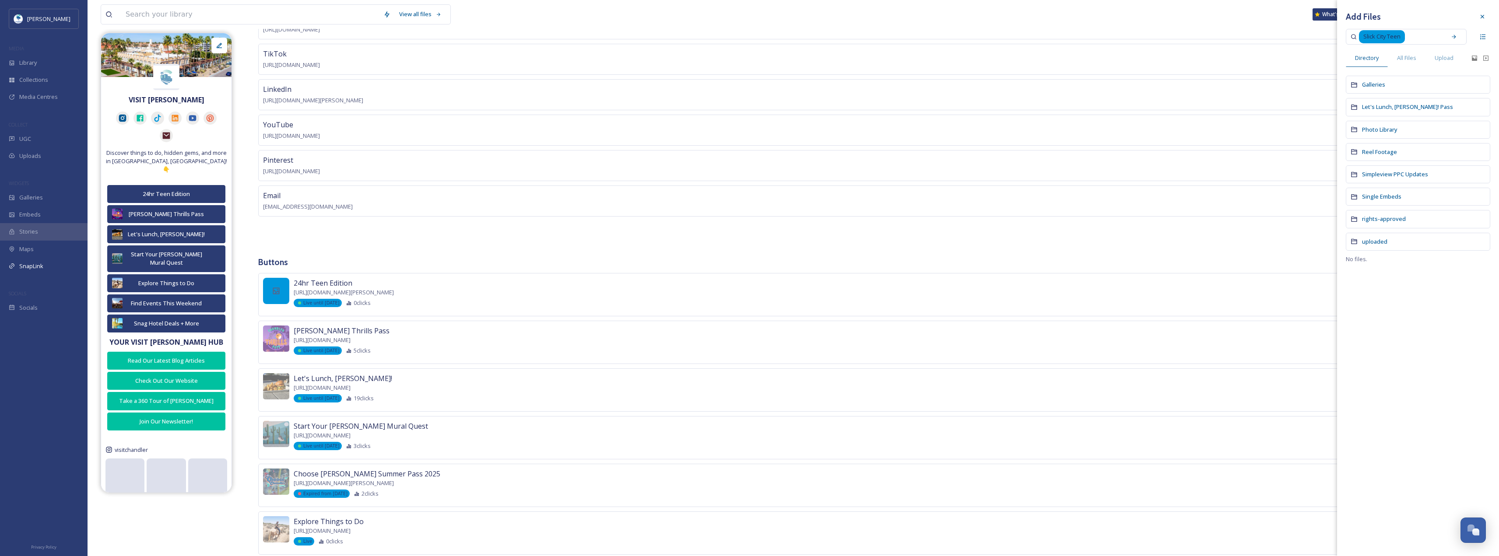
click at [272, 295] on div at bounding box center [276, 291] width 26 height 26
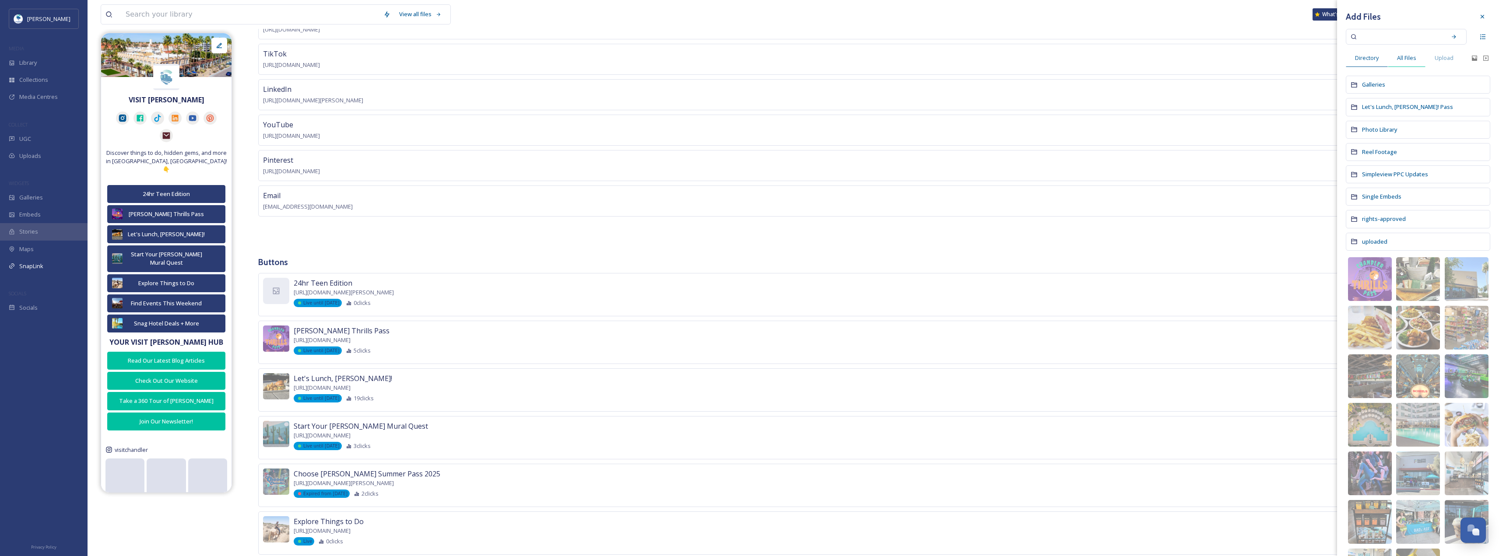
click at [1415, 58] on span "All Files" at bounding box center [1406, 58] width 19 height 8
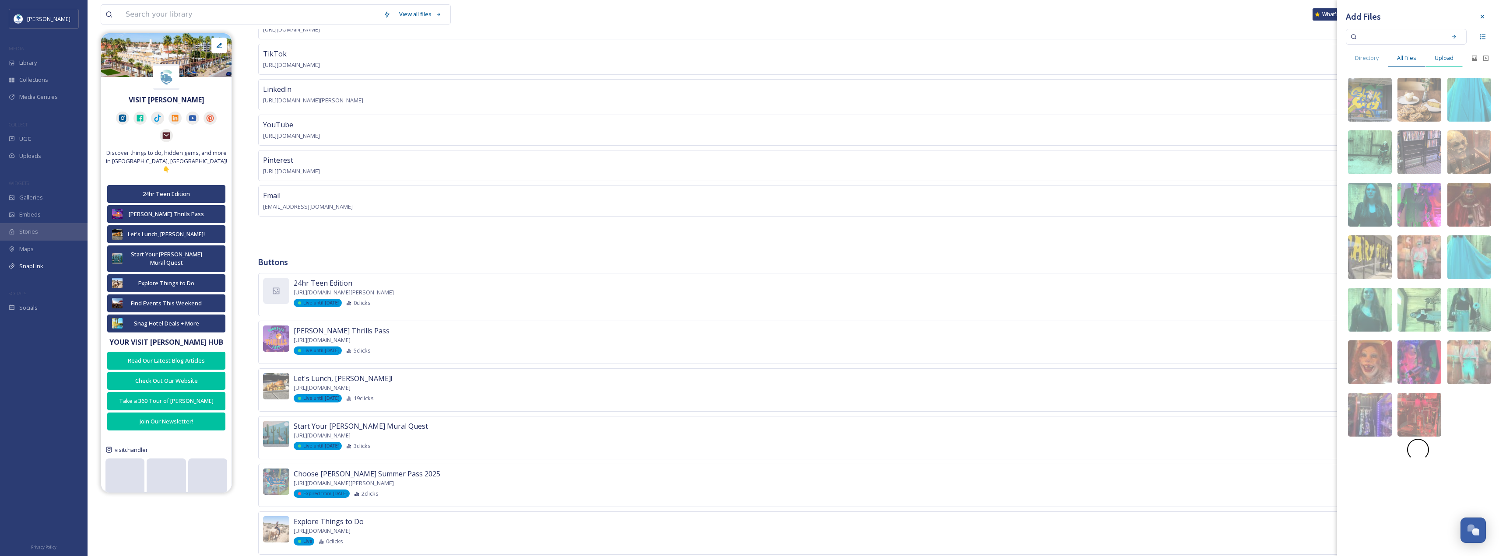
click at [1434, 56] on div "Upload" at bounding box center [1444, 58] width 37 height 18
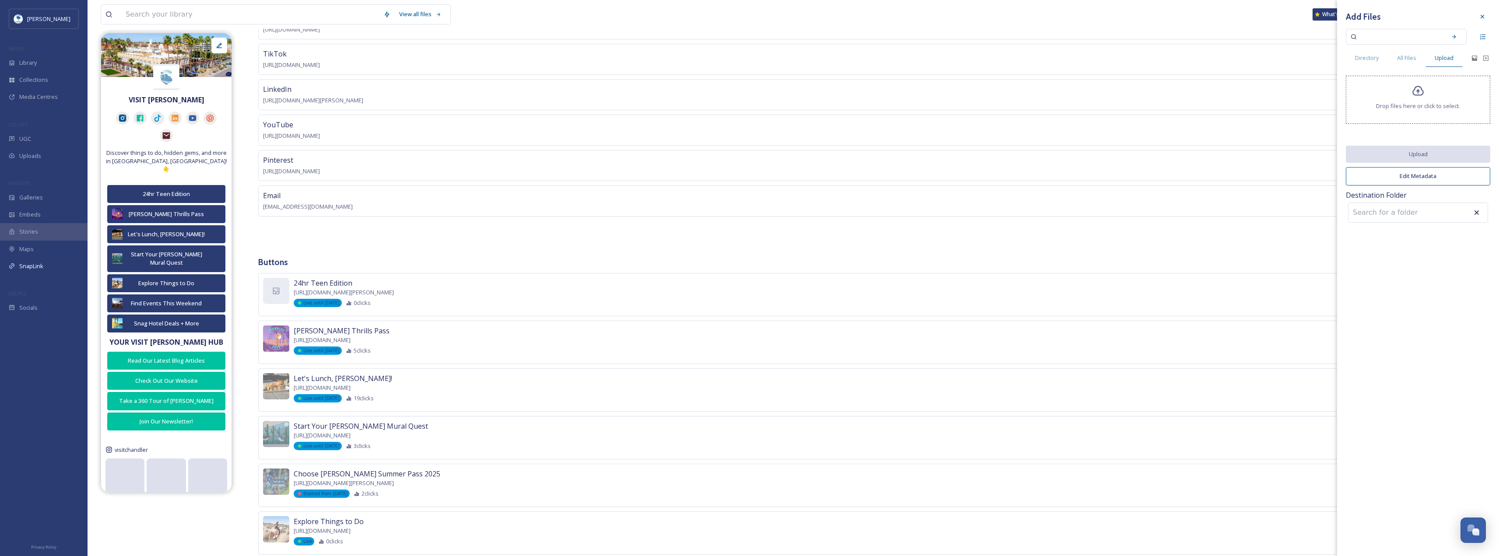
click at [1426, 84] on div "Drop files here or click to select." at bounding box center [1418, 100] width 144 height 48
click at [1411, 158] on button "Upload" at bounding box center [1418, 155] width 144 height 18
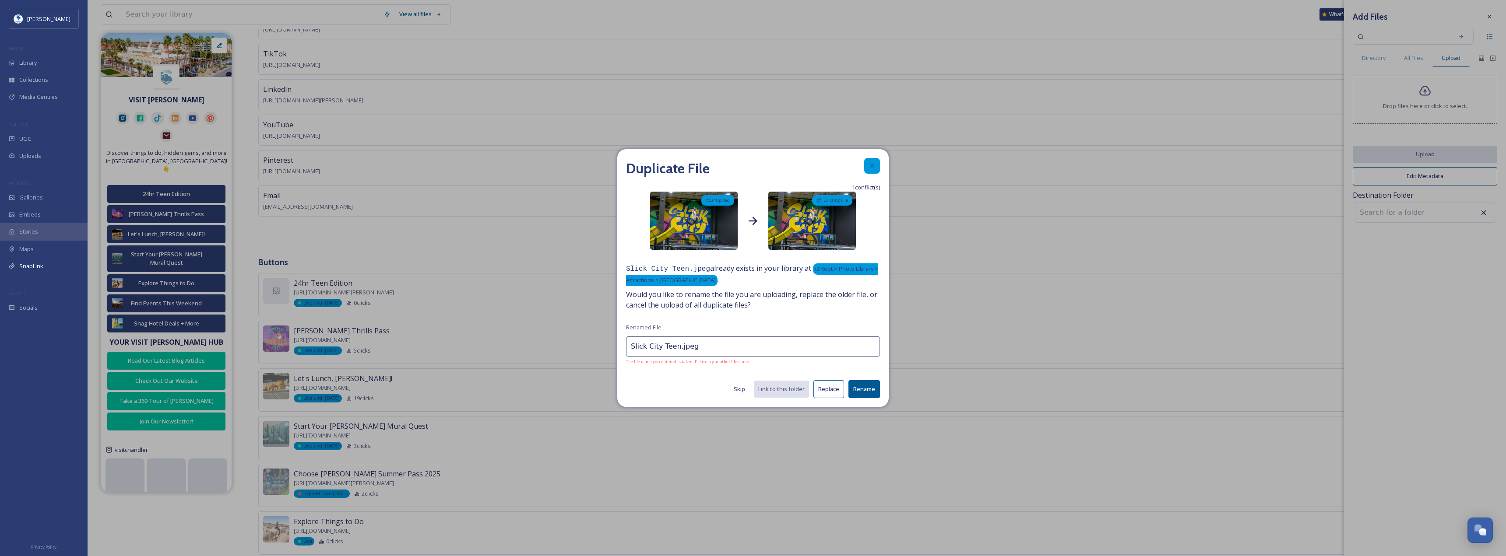
click at [871, 162] on icon at bounding box center [871, 165] width 7 height 7
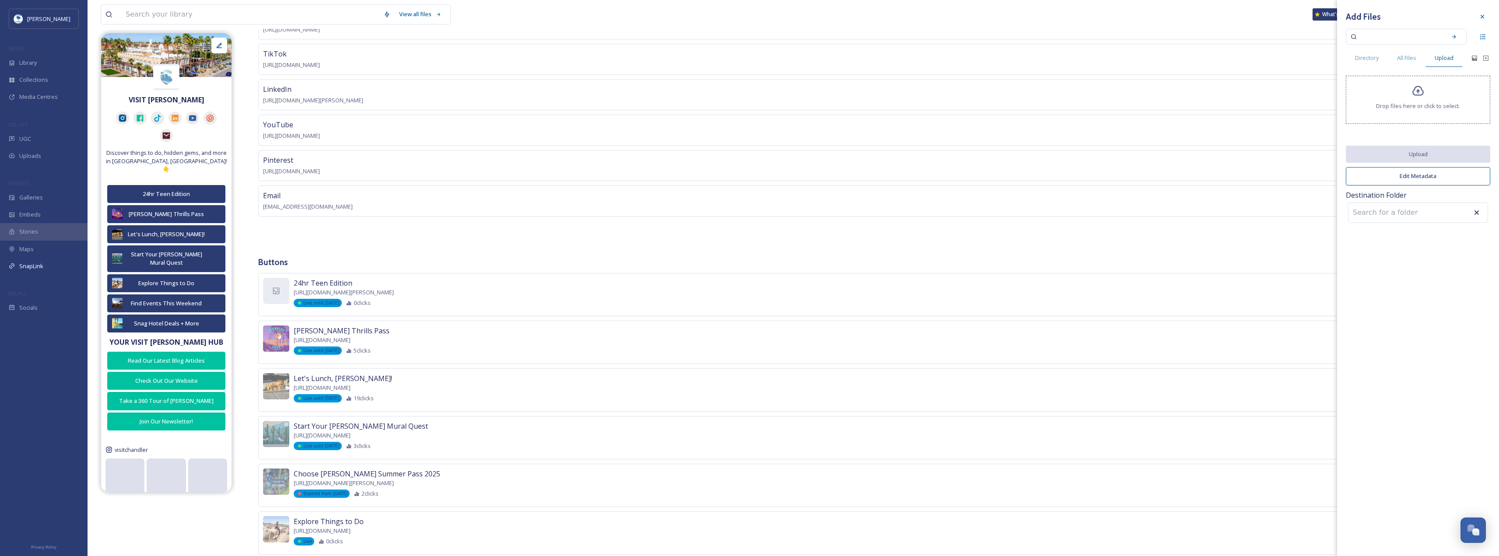
click at [1409, 109] on span "Drop files here or click to select." at bounding box center [1418, 106] width 84 height 8
click at [1416, 55] on span "All Files" at bounding box center [1406, 58] width 19 height 8
click at [1408, 35] on input at bounding box center [1400, 36] width 83 height 19
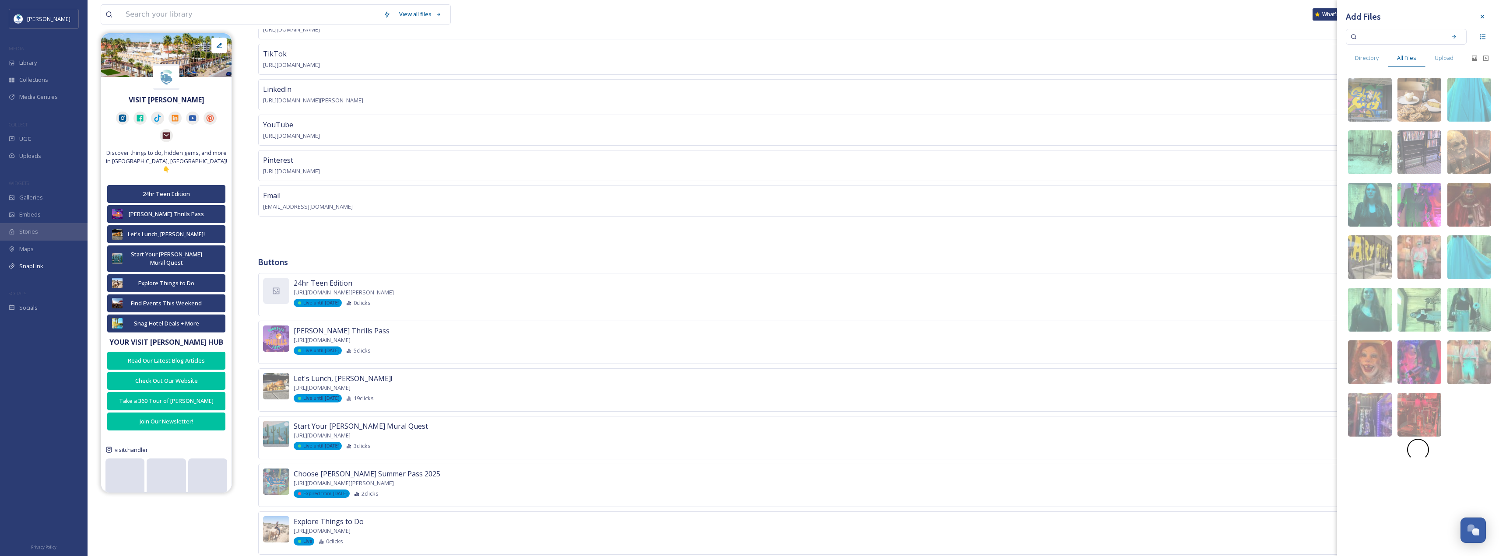
paste input "Slick City Teen"
type input "Slick City Teen"
click at [1366, 93] on img at bounding box center [1370, 100] width 44 height 44
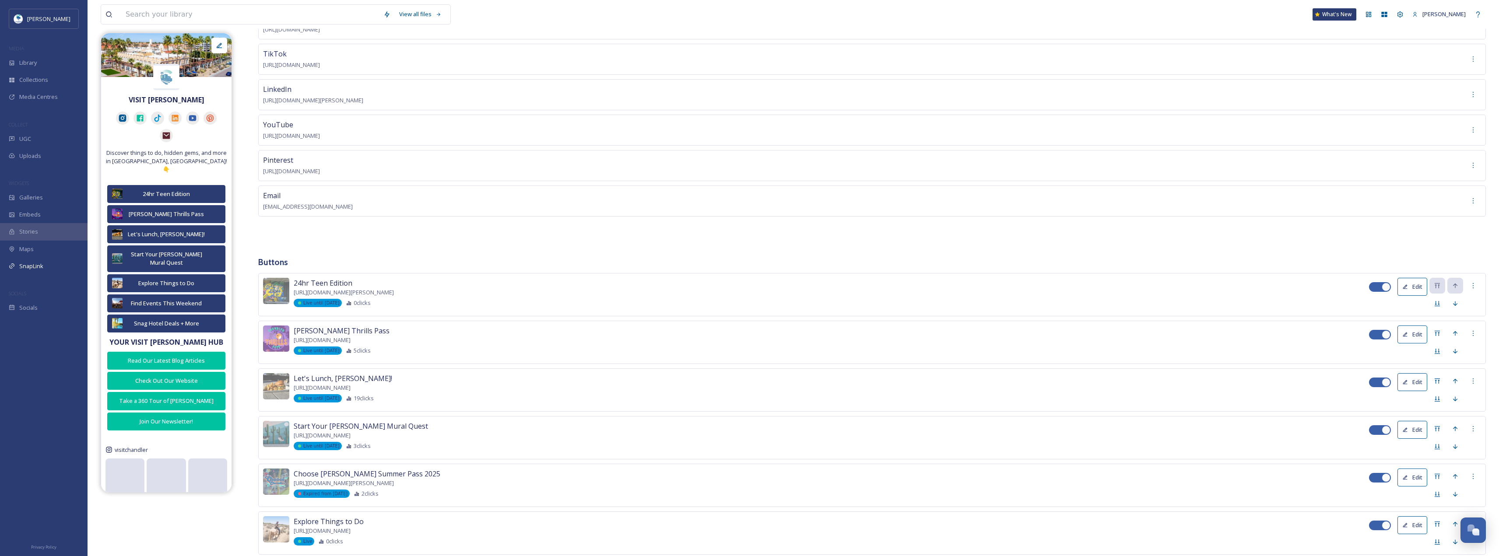
click at [266, 240] on div "Buttons Layout Social Feed Social Links Instagram [URL][DOMAIN_NAME] Facebook […" at bounding box center [872, 441] width 1228 height 1024
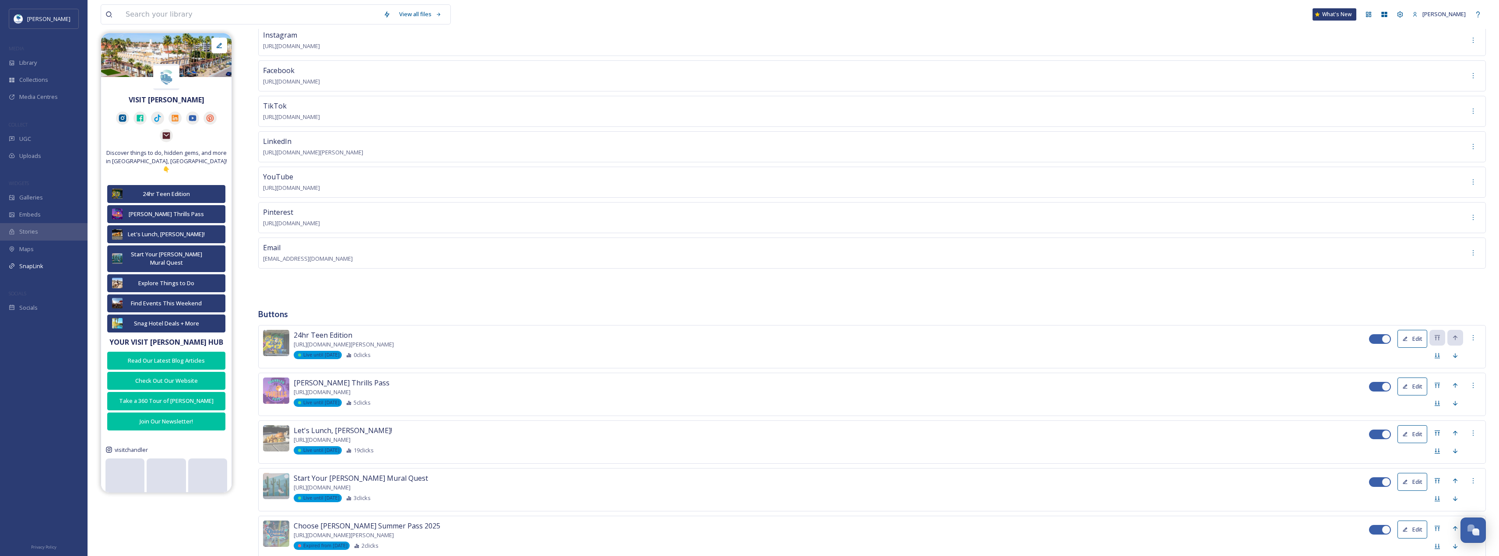
scroll to position [21, 0]
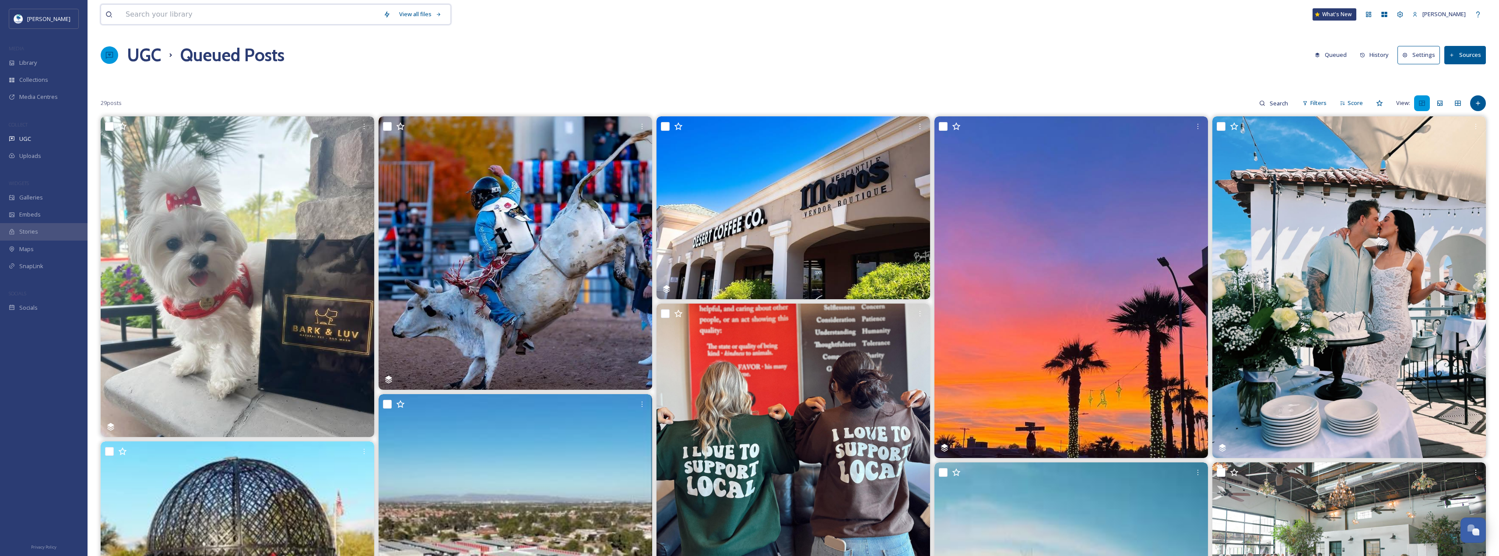
click at [185, 12] on input at bounding box center [250, 14] width 258 height 19
paste input "Slick City Teen"
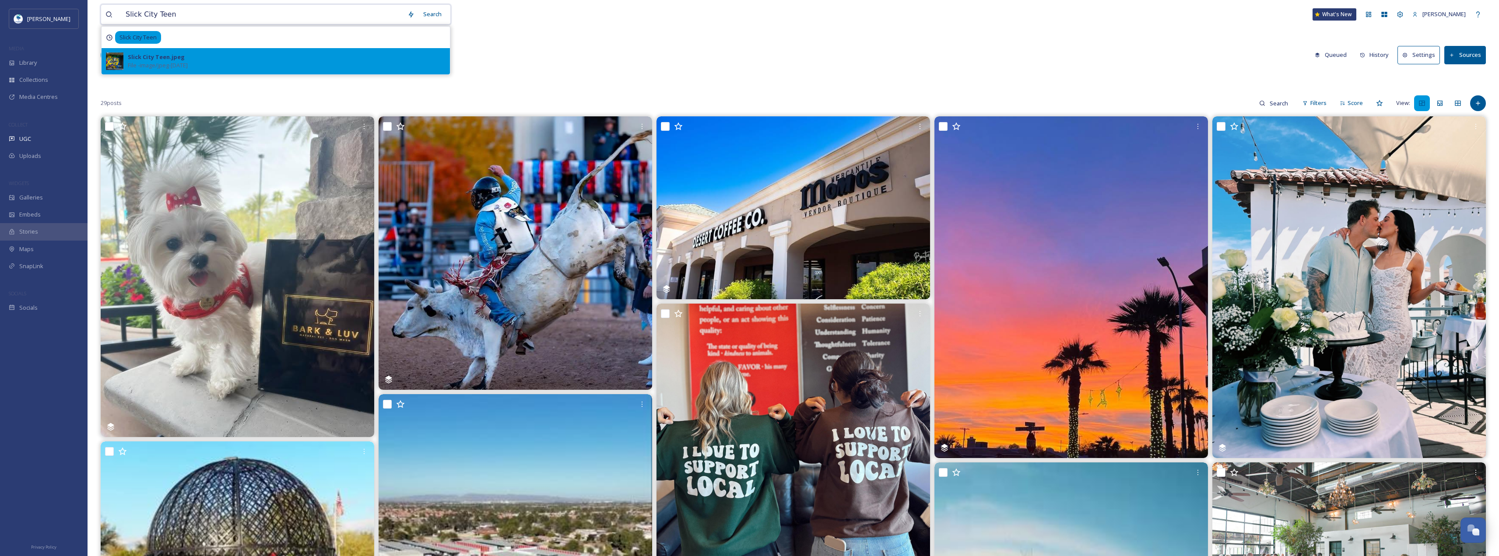
type input "Slick City Teen"
click at [185, 50] on div "Slick City Teen.jpeg File - image/jpeg - Oct 03 2025" at bounding box center [276, 61] width 348 height 26
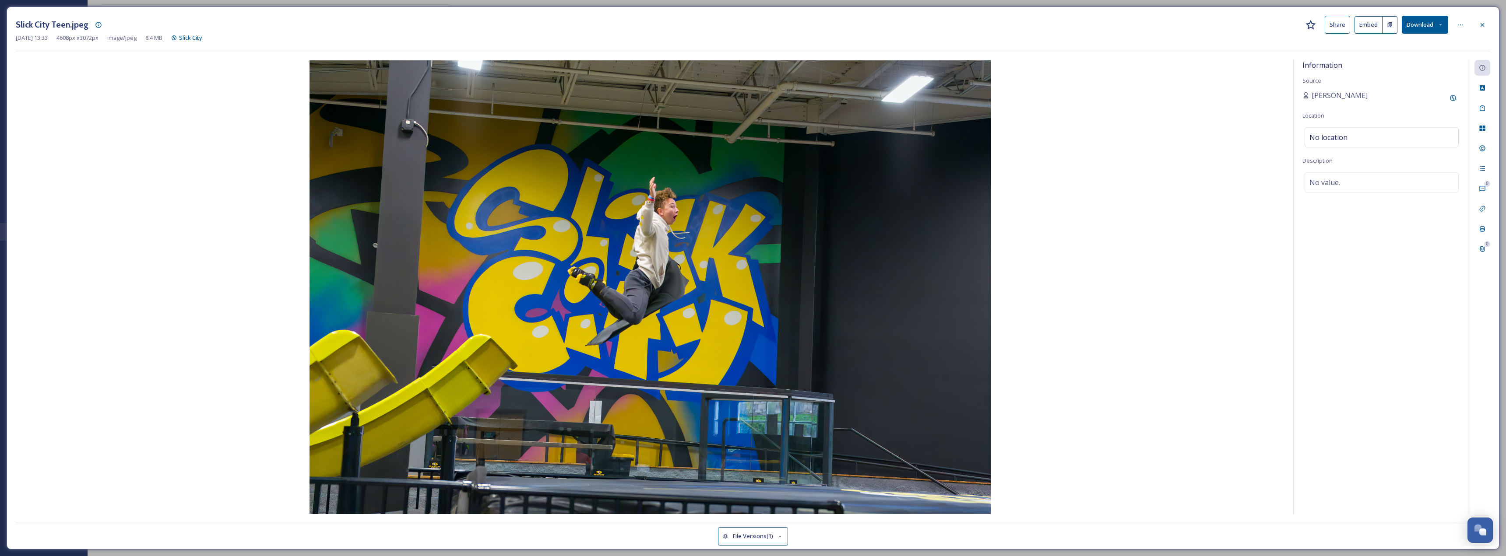
click at [1416, 21] on button "Download" at bounding box center [1425, 25] width 46 height 18
click at [1406, 38] on div "Download Original (4608 x 3072)" at bounding box center [1401, 44] width 91 height 17
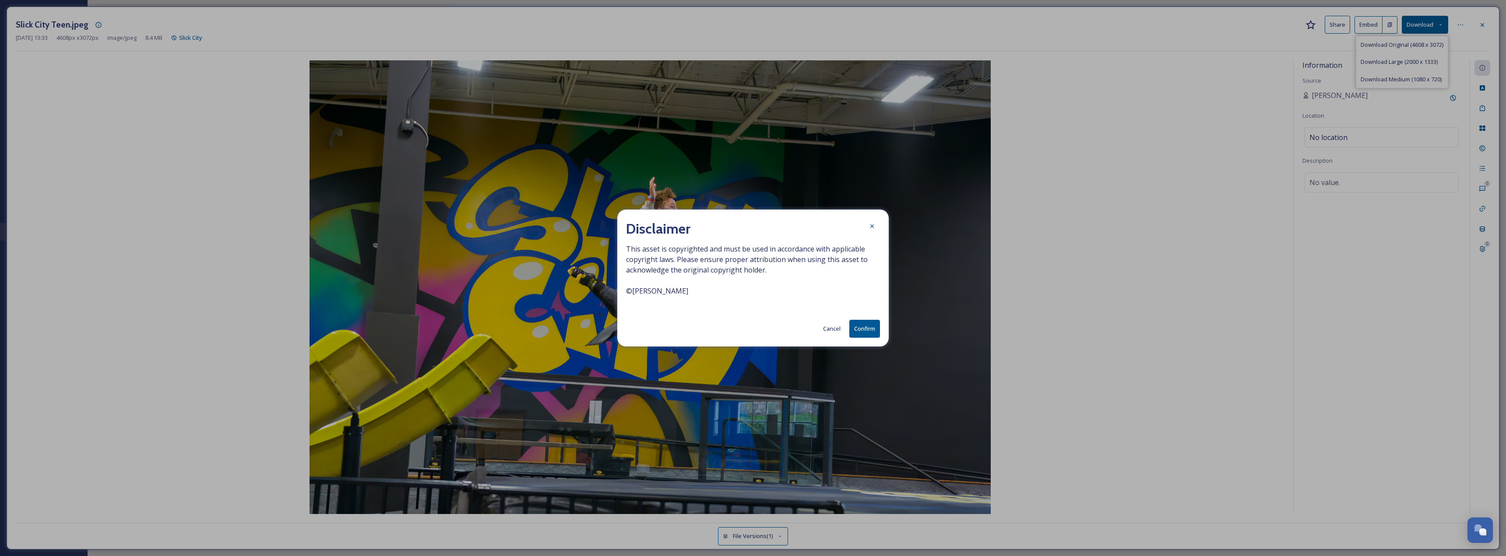
click at [861, 331] on button "Confirm" at bounding box center [864, 329] width 31 height 18
